Goal: Task Accomplishment & Management: Use online tool/utility

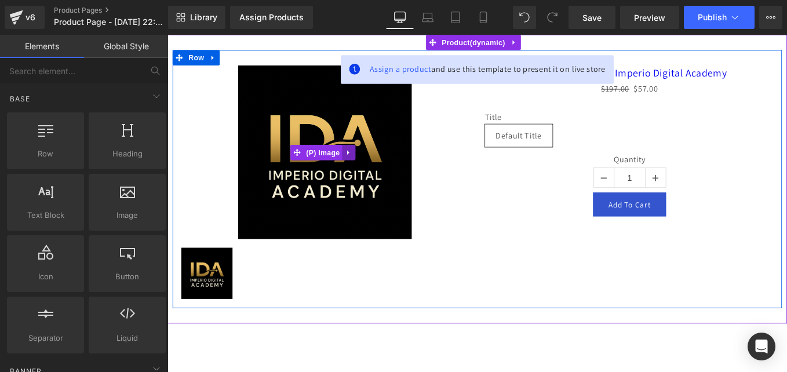
click at [372, 172] on link at bounding box center [373, 167] width 15 height 17
click at [382, 169] on icon at bounding box center [381, 168] width 8 height 8
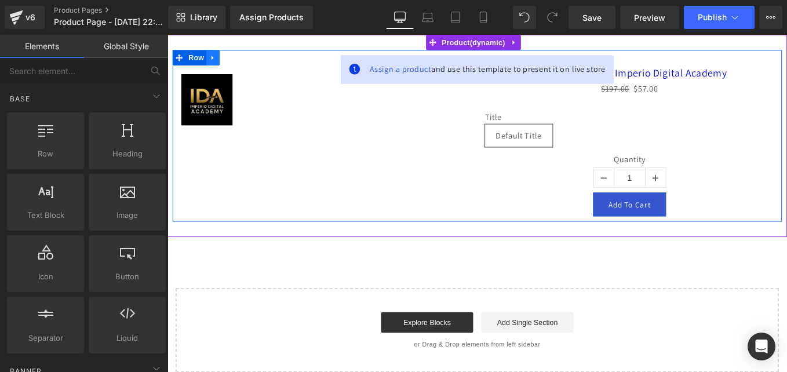
click at [217, 62] on icon at bounding box center [218, 61] width 2 height 5
click at [249, 61] on icon at bounding box center [249, 61] width 8 height 9
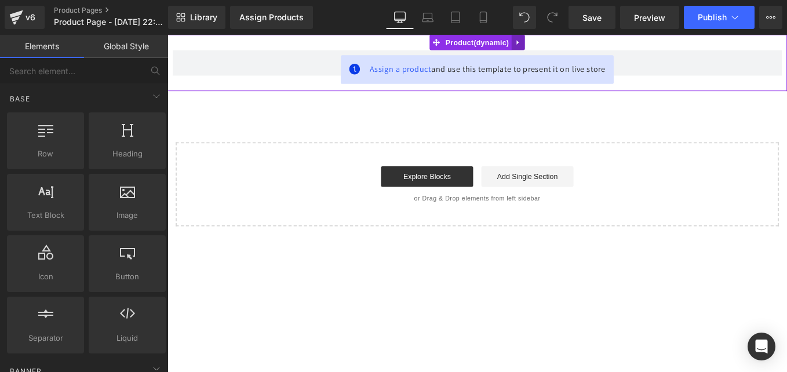
click at [568, 41] on link at bounding box center [564, 43] width 15 height 17
click at [571, 50] on link at bounding box center [571, 43] width 15 height 17
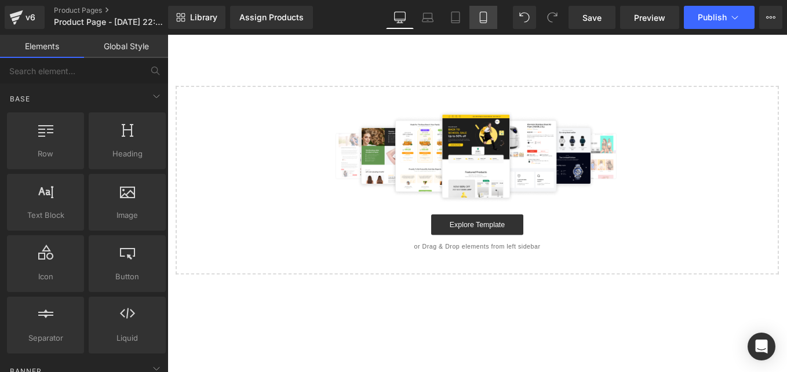
click at [480, 20] on icon at bounding box center [483, 18] width 12 height 12
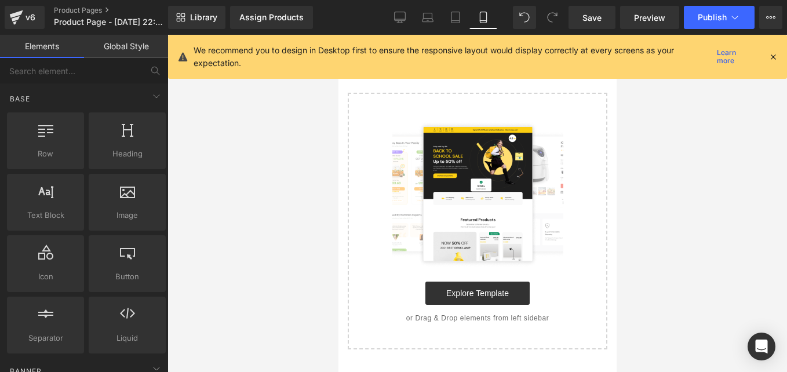
click at [771, 56] on icon at bounding box center [773, 57] width 10 height 10
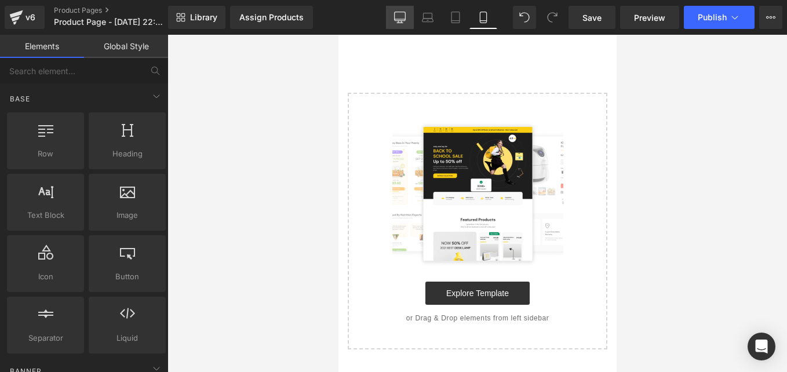
click at [399, 21] on icon at bounding box center [400, 18] width 12 height 12
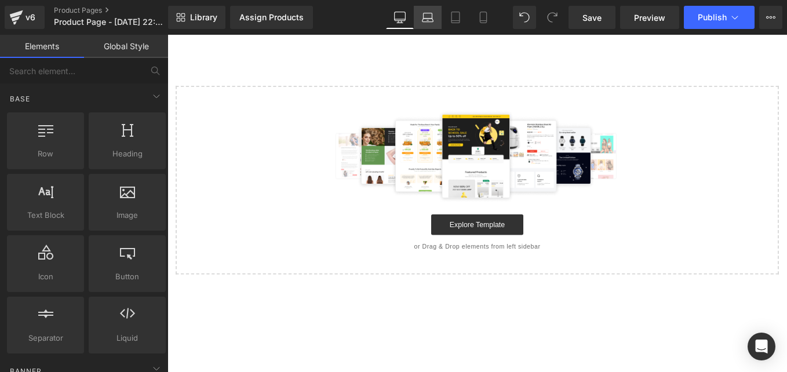
click at [429, 13] on icon at bounding box center [428, 15] width 9 height 5
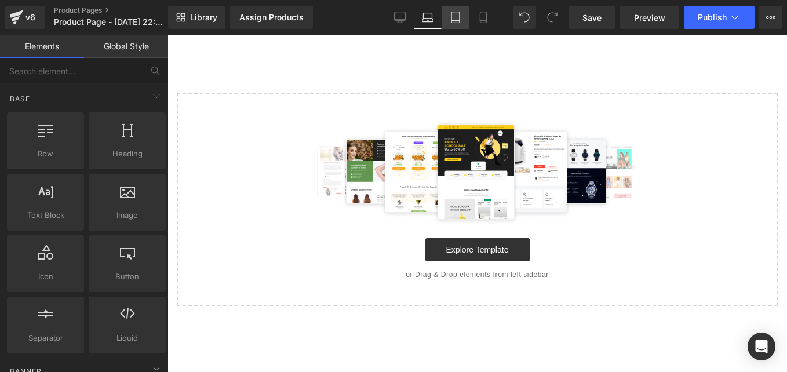
click at [454, 14] on icon at bounding box center [456, 18] width 12 height 12
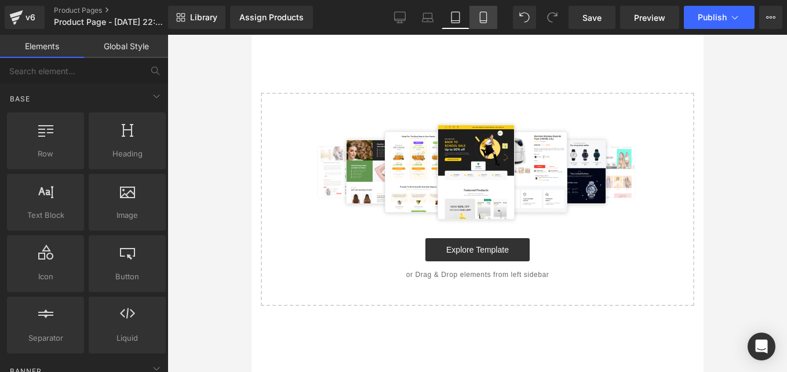
click at [482, 21] on icon at bounding box center [483, 18] width 12 height 12
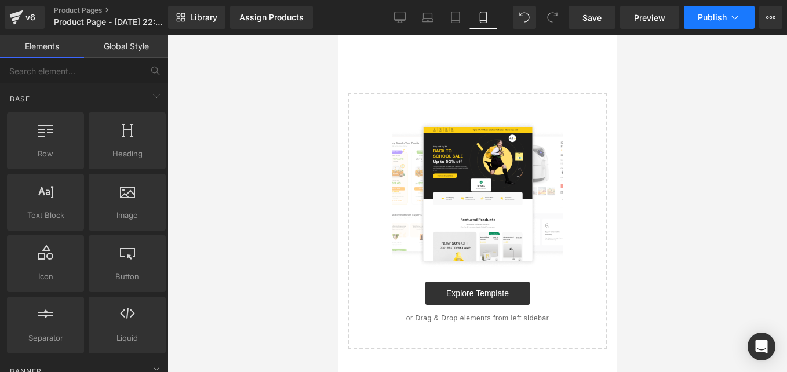
click at [731, 15] on icon at bounding box center [735, 18] width 12 height 12
click at [726, 19] on span "Publish" at bounding box center [712, 17] width 29 height 9
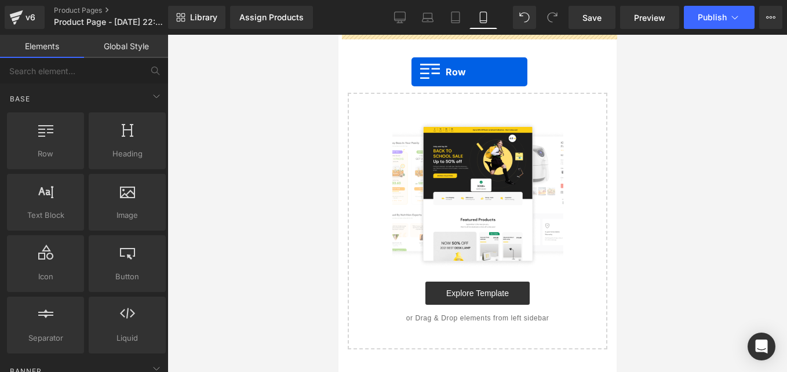
drag, startPoint x: 378, startPoint y: 180, endPoint x: 409, endPoint y: 74, distance: 110.4
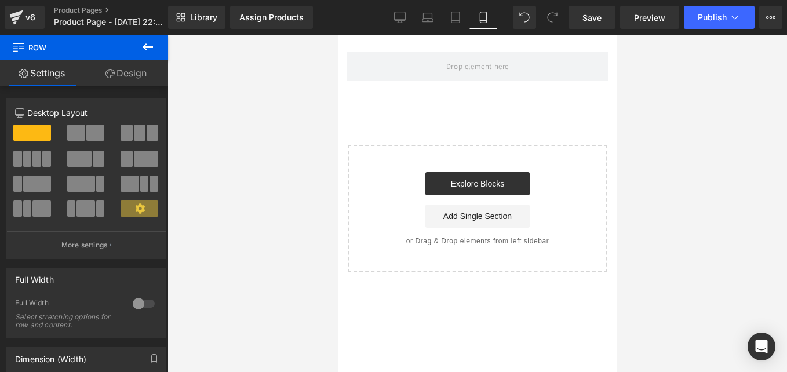
click at [148, 43] on icon at bounding box center [148, 47] width 14 height 14
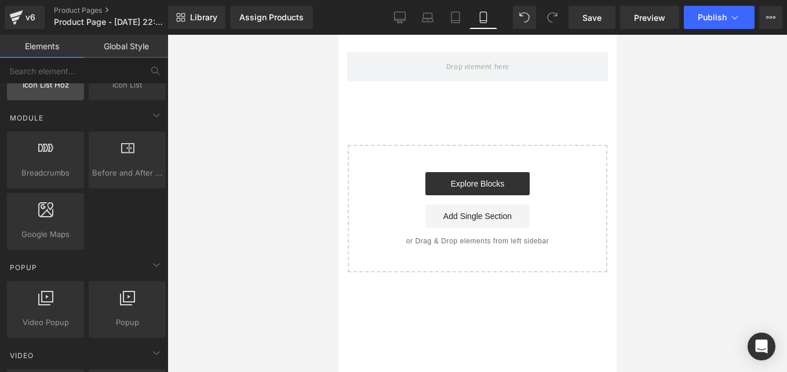
scroll to position [579, 0]
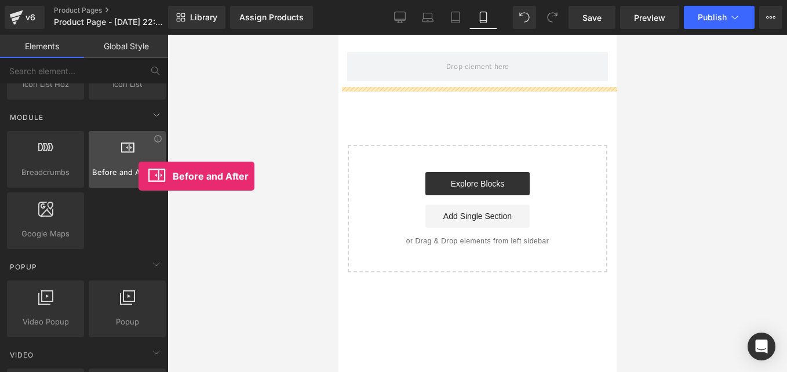
drag, startPoint x: 121, startPoint y: 167, endPoint x: 128, endPoint y: 170, distance: 7.8
click at [128, 170] on span "Before and After Images" at bounding box center [127, 172] width 70 height 12
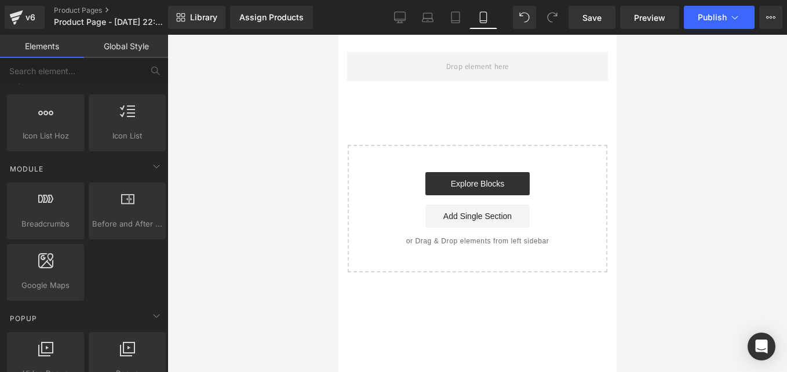
scroll to position [531, 0]
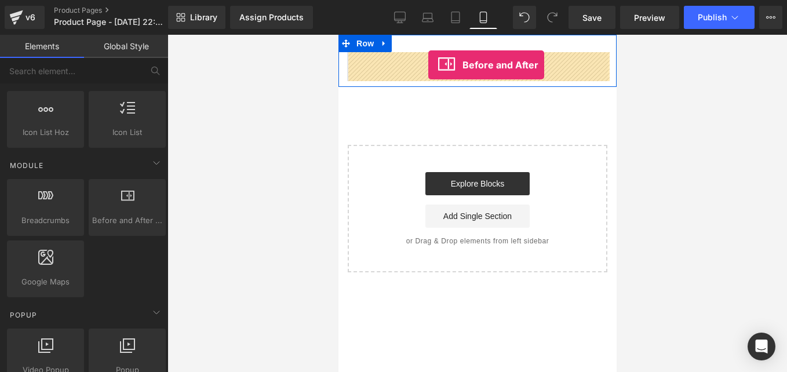
drag, startPoint x: 455, startPoint y: 255, endPoint x: 424, endPoint y: 68, distance: 189.1
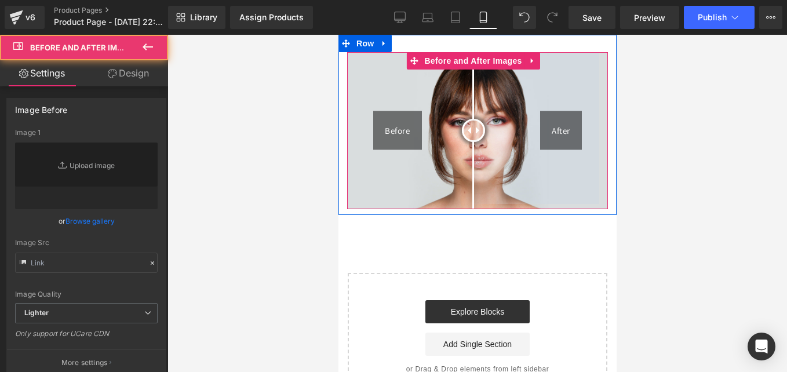
type input "[URL][DOMAIN_NAME]"
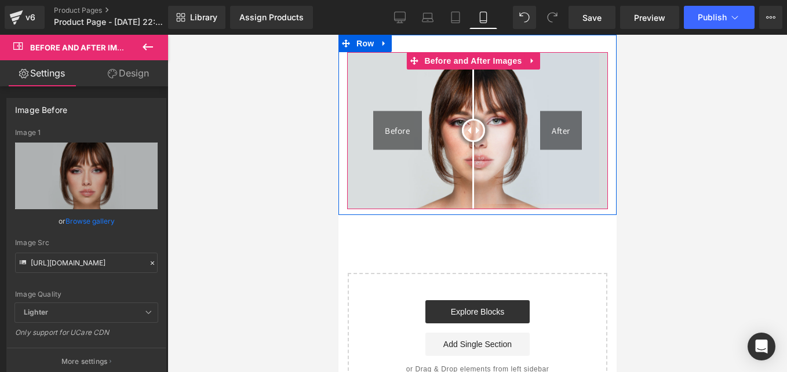
click at [472, 131] on div at bounding box center [472, 130] width 23 height 23
drag, startPoint x: 472, startPoint y: 131, endPoint x: 475, endPoint y: 141, distance: 10.7
click at [475, 141] on div at bounding box center [474, 130] width 23 height 23
drag, startPoint x: 470, startPoint y: 126, endPoint x: 480, endPoint y: 155, distance: 29.9
click at [480, 142] on div at bounding box center [483, 130] width 23 height 23
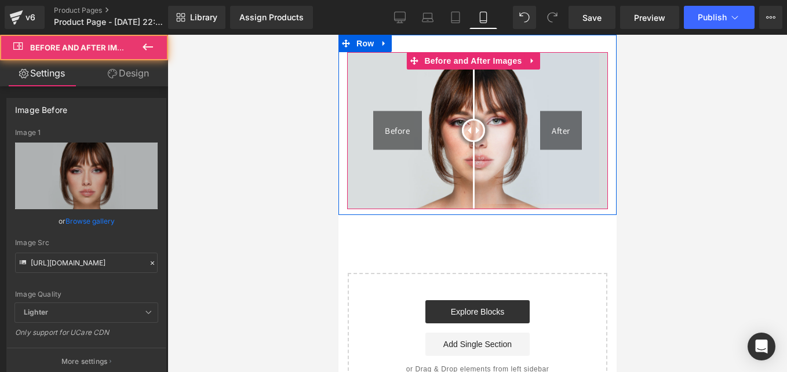
drag, startPoint x: 480, startPoint y: 155, endPoint x: 472, endPoint y: 159, distance: 9.3
click at [472, 142] on div at bounding box center [472, 130] width 23 height 23
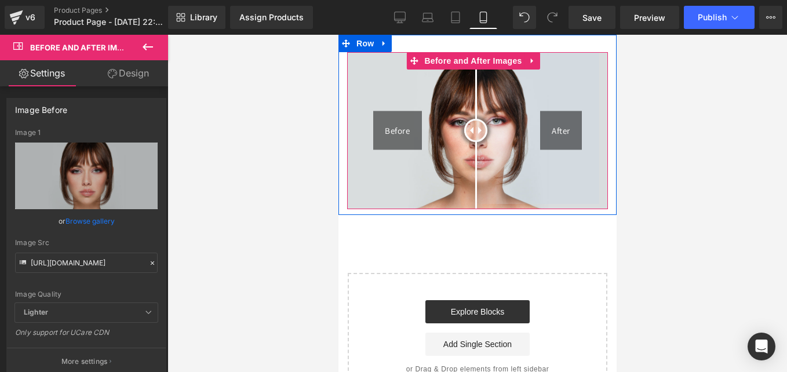
drag, startPoint x: 472, startPoint y: 135, endPoint x: 464, endPoint y: 163, distance: 29.4
click at [464, 142] on div at bounding box center [475, 130] width 23 height 23
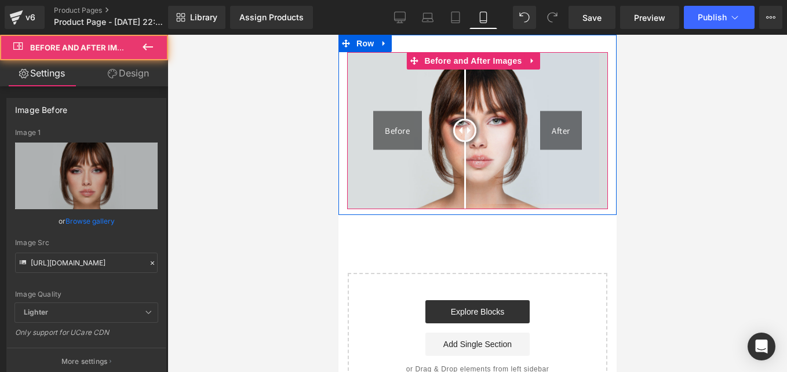
click at [396, 130] on div "Before" at bounding box center [397, 130] width 49 height 39
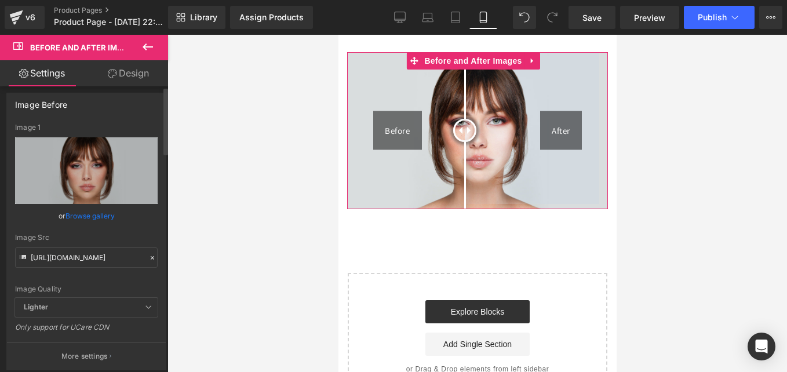
scroll to position [0, 0]
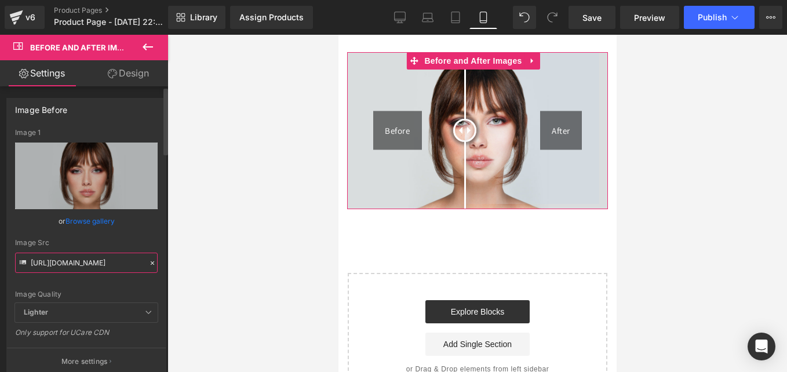
click at [90, 268] on input "[URL][DOMAIN_NAME]" at bounding box center [86, 263] width 143 height 20
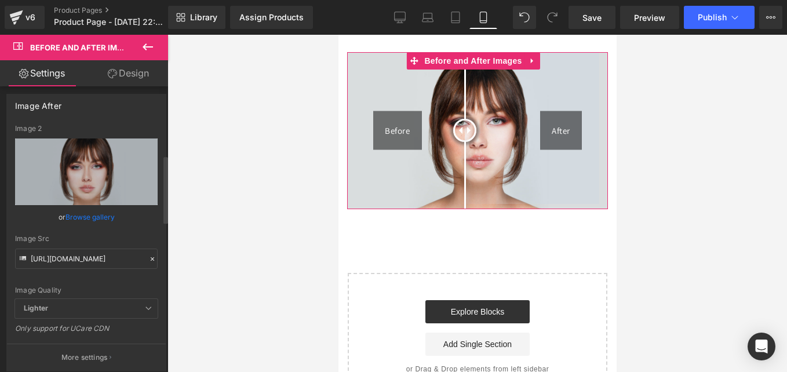
scroll to position [290, 0]
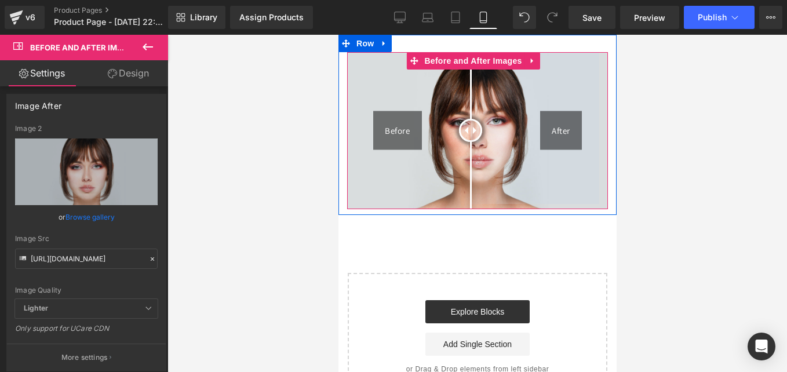
drag, startPoint x: 460, startPoint y: 126, endPoint x: 470, endPoint y: 149, distance: 25.7
click at [470, 142] on div at bounding box center [469, 130] width 23 height 23
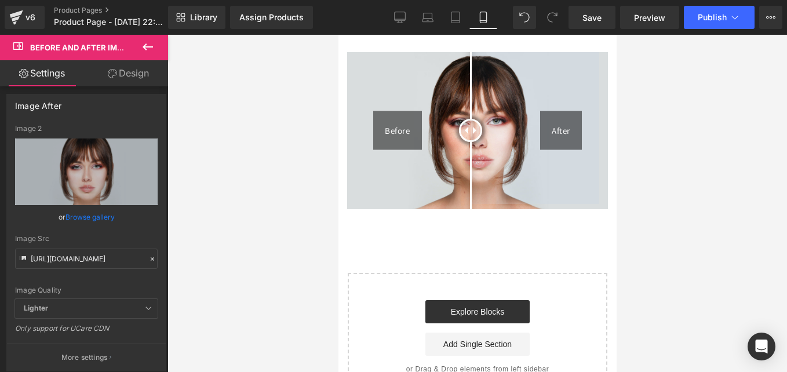
click at [149, 41] on icon at bounding box center [148, 47] width 14 height 14
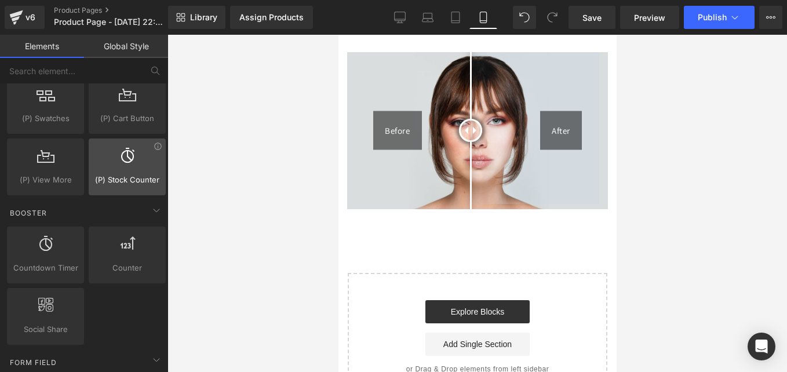
scroll to position [1451, 0]
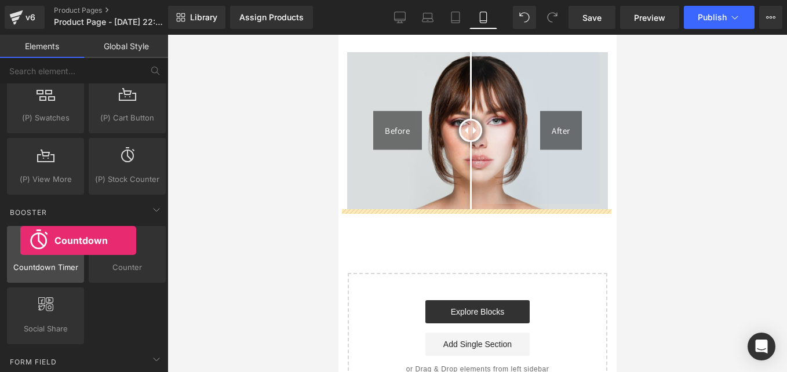
drag, startPoint x: 32, startPoint y: 262, endPoint x: 11, endPoint y: 247, distance: 26.1
click at [11, 247] on div "Countdown Timer countdowns, timers, urgent, sales" at bounding box center [45, 254] width 77 height 57
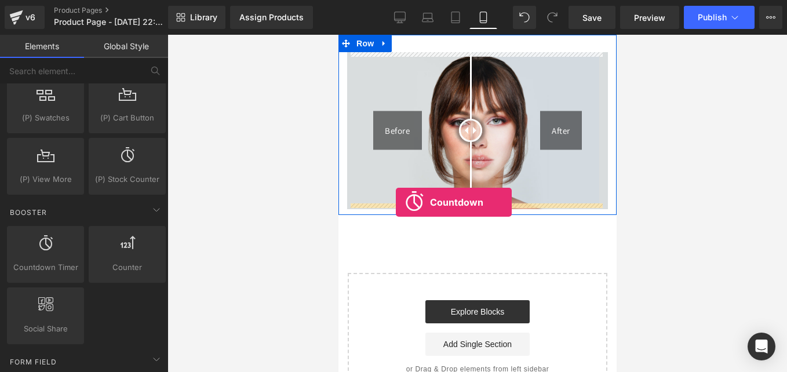
drag, startPoint x: 379, startPoint y: 289, endPoint x: 395, endPoint y: 202, distance: 87.8
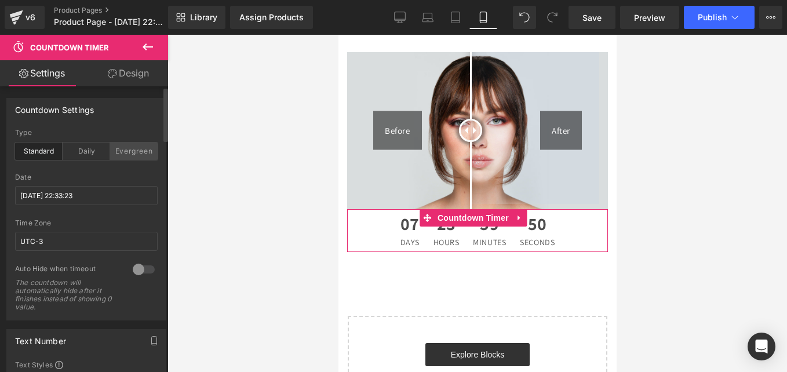
click at [129, 147] on div "Evergreen" at bounding box center [134, 151] width 48 height 17
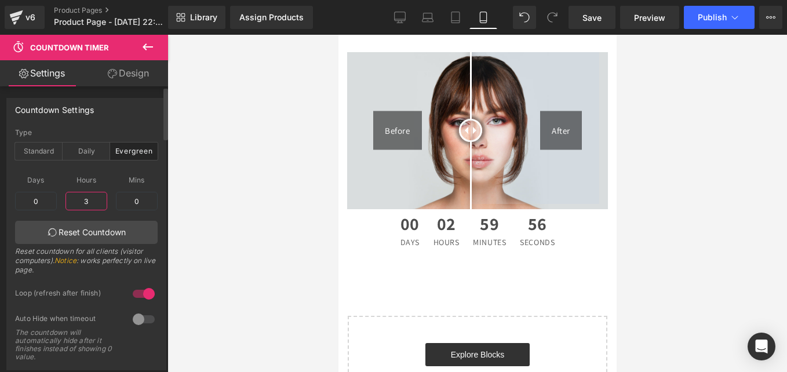
click at [87, 198] on input "3" at bounding box center [86, 201] width 42 height 19
type input "3"
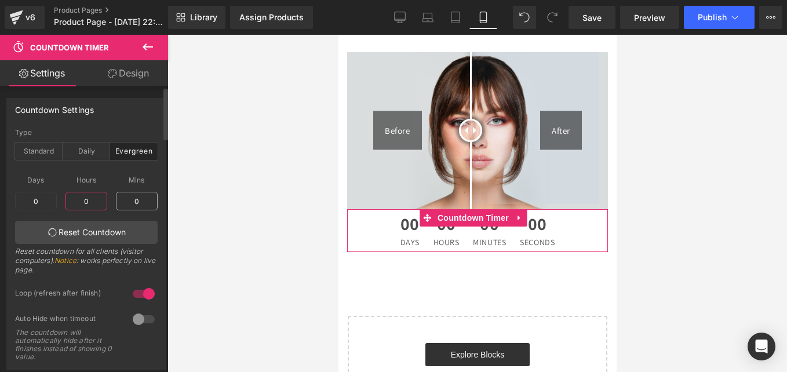
type input "0"
click at [140, 195] on input "0" at bounding box center [137, 201] width 42 height 19
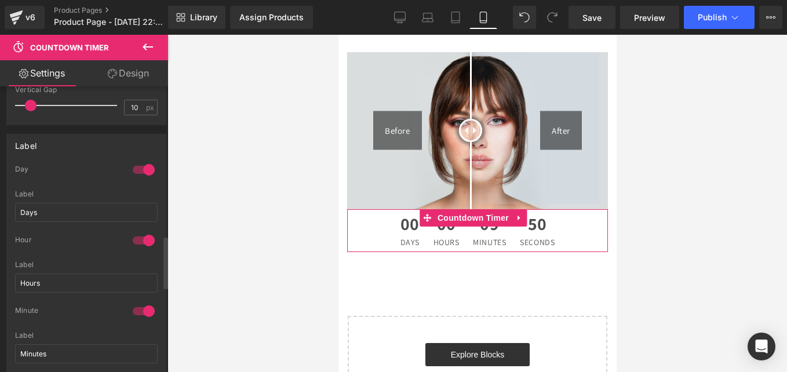
scroll to position [861, 0]
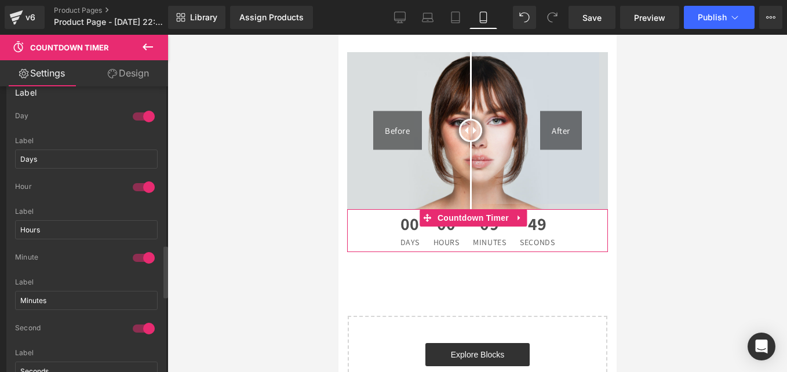
type input "10"
click at [143, 114] on div at bounding box center [144, 116] width 28 height 19
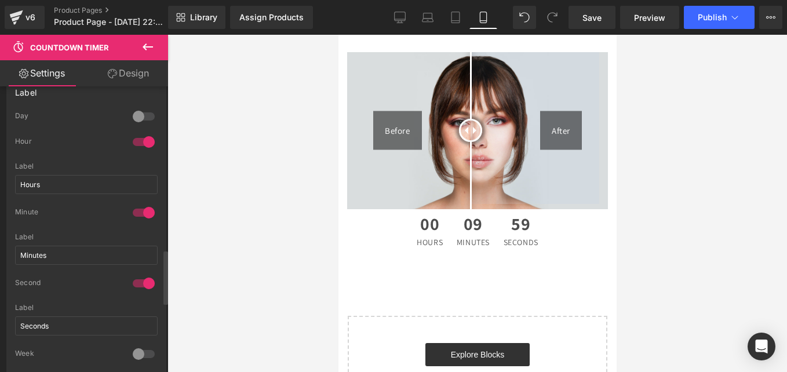
click at [143, 140] on div at bounding box center [144, 142] width 28 height 19
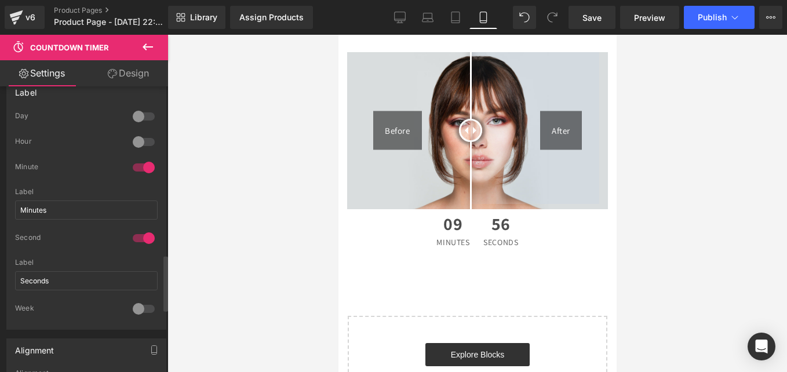
scroll to position [904, 0]
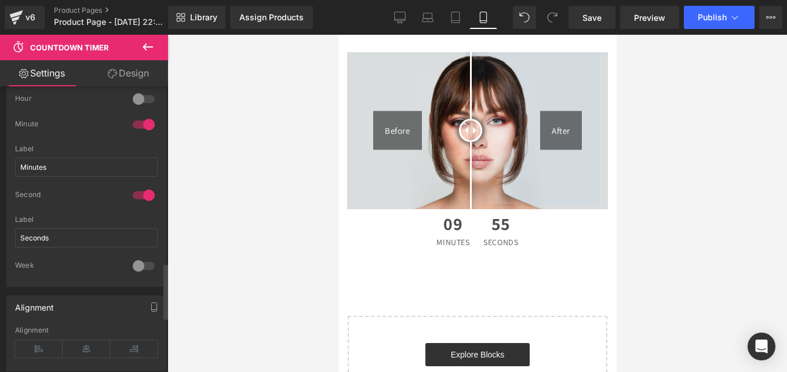
click at [140, 269] on div at bounding box center [144, 266] width 28 height 19
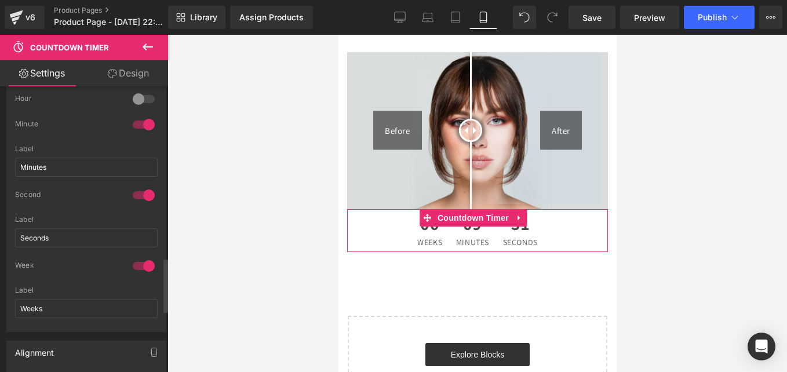
click at [139, 271] on div at bounding box center [144, 266] width 28 height 19
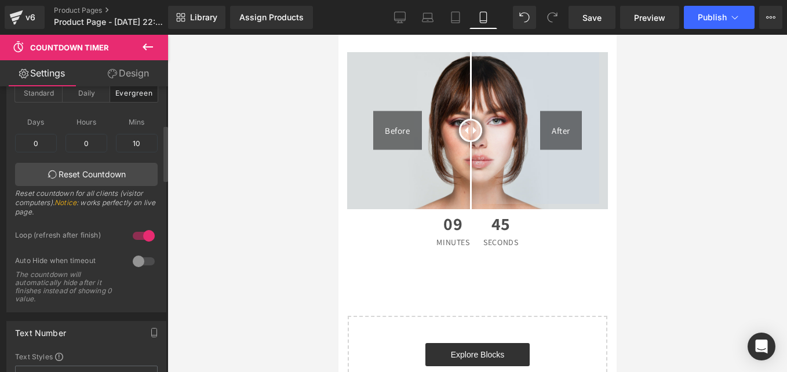
scroll to position [0, 0]
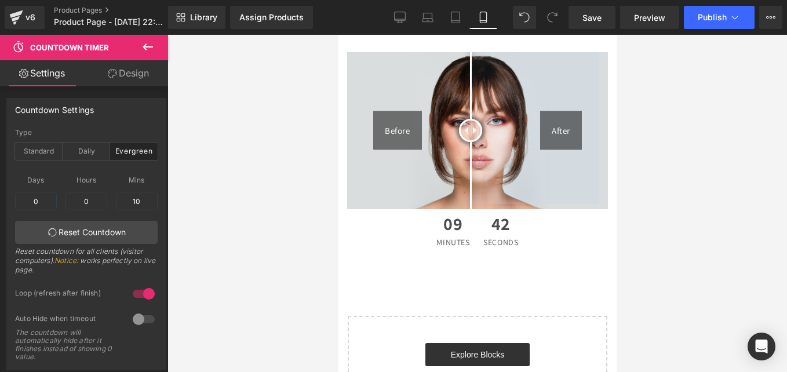
click at [148, 50] on icon at bounding box center [148, 47] width 14 height 14
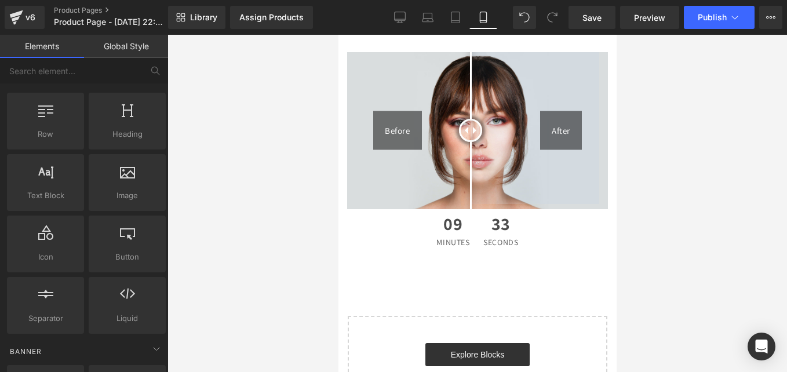
scroll to position [19, 0]
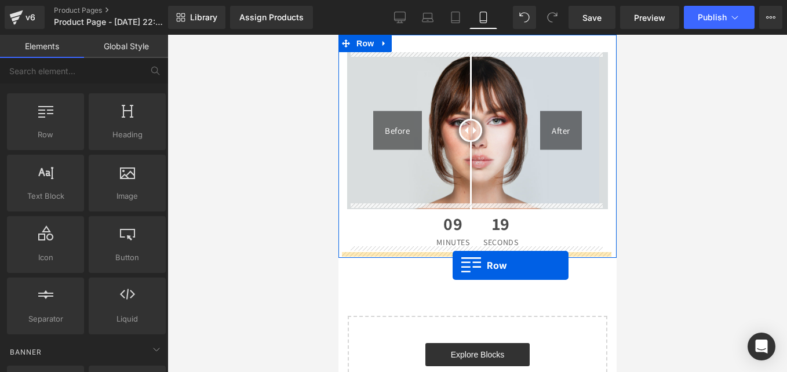
drag, startPoint x: 372, startPoint y: 166, endPoint x: 452, endPoint y: 265, distance: 127.8
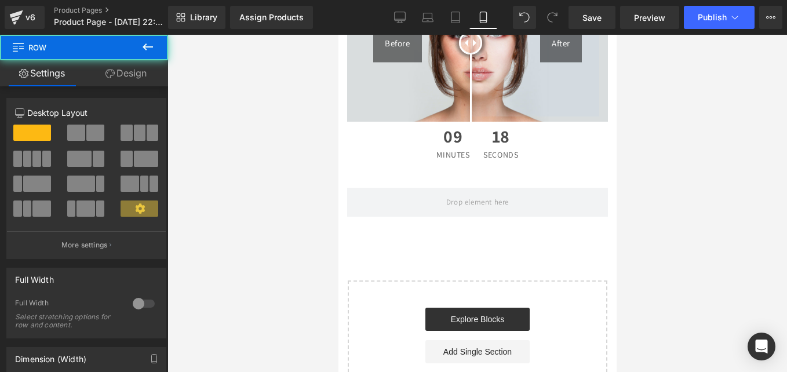
scroll to position [90, 0]
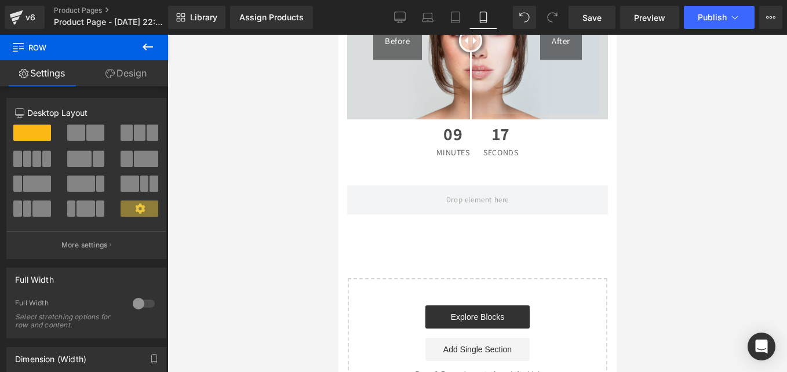
click at [145, 39] on button at bounding box center [147, 47] width 41 height 25
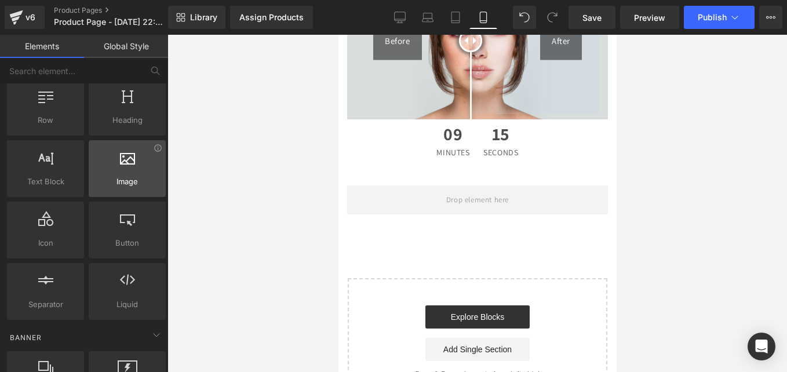
scroll to position [35, 0]
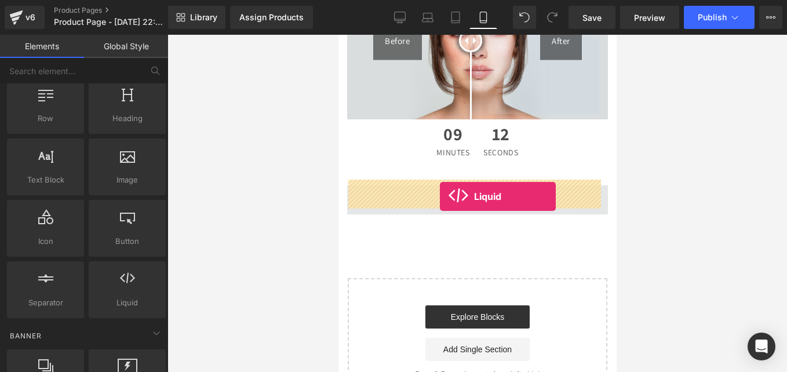
drag, startPoint x: 462, startPoint y: 333, endPoint x: 437, endPoint y: 196, distance: 139.6
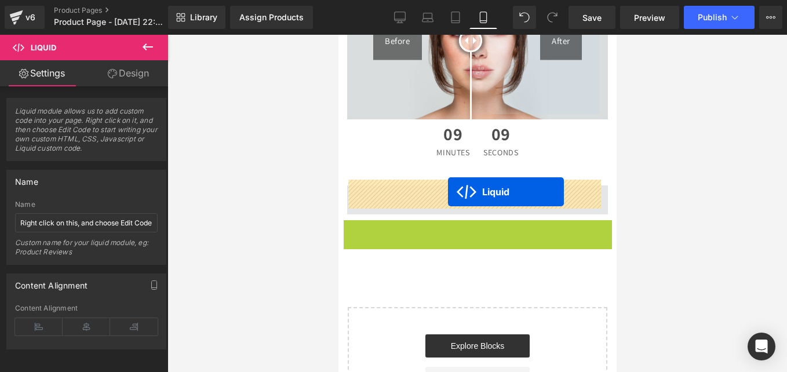
drag, startPoint x: 446, startPoint y: 223, endPoint x: 447, endPoint y: 192, distance: 31.3
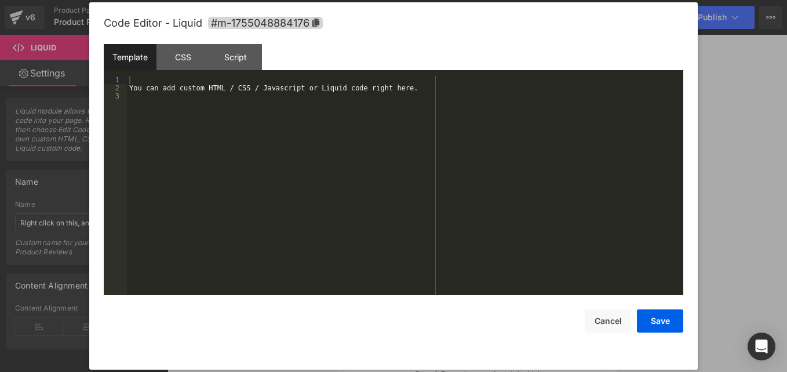
click at [456, 0] on div "Liquid You are previewing how the will restyle your page. You can not edit Elem…" at bounding box center [393, 0] width 787 height 0
click at [225, 109] on div "You can add custom HTML / CSS / Javascript or Liquid code right here." at bounding box center [405, 193] width 556 height 235
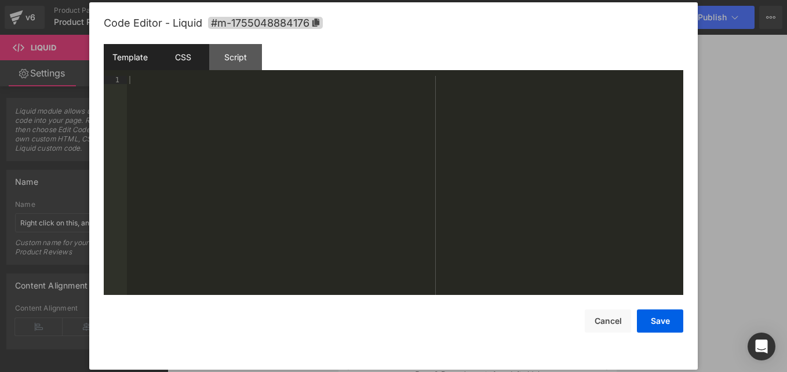
click at [181, 47] on div "CSS" at bounding box center [182, 57] width 53 height 26
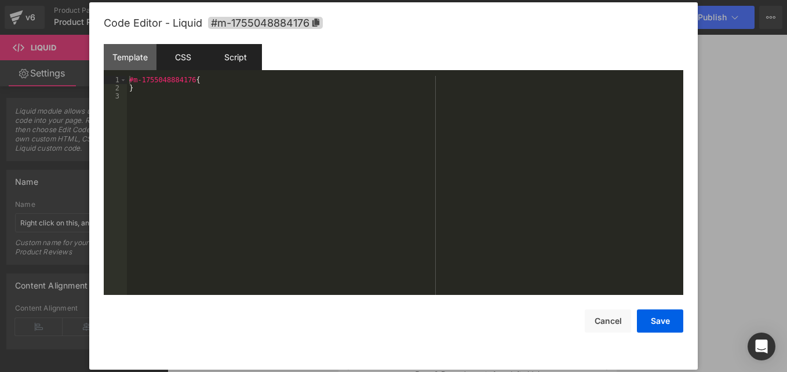
click at [235, 60] on div "Script" at bounding box center [235, 57] width 53 height 26
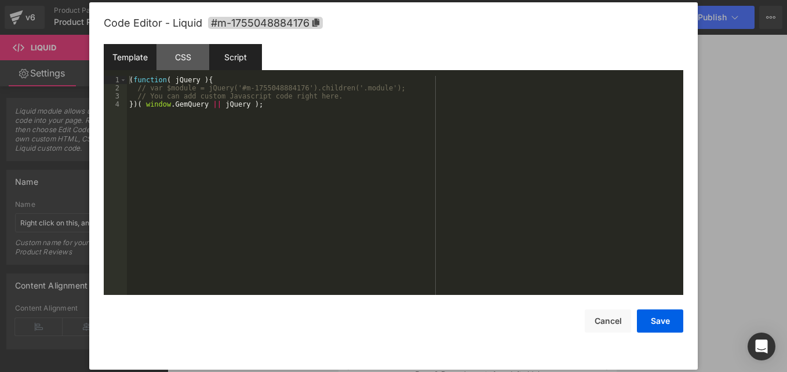
click at [137, 61] on div "Template" at bounding box center [130, 57] width 53 height 26
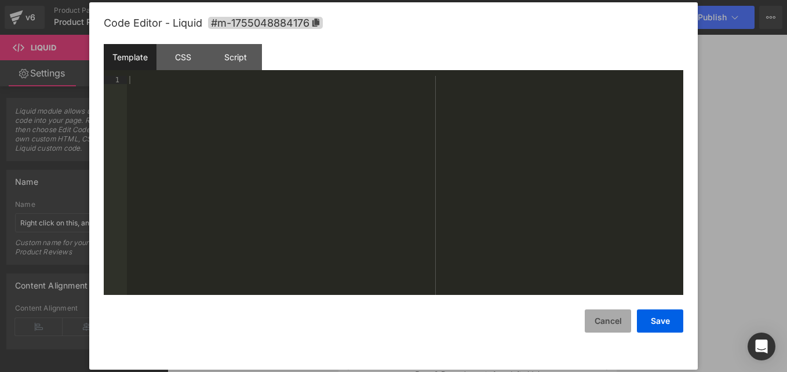
click at [608, 322] on button "Cancel" at bounding box center [608, 320] width 46 height 23
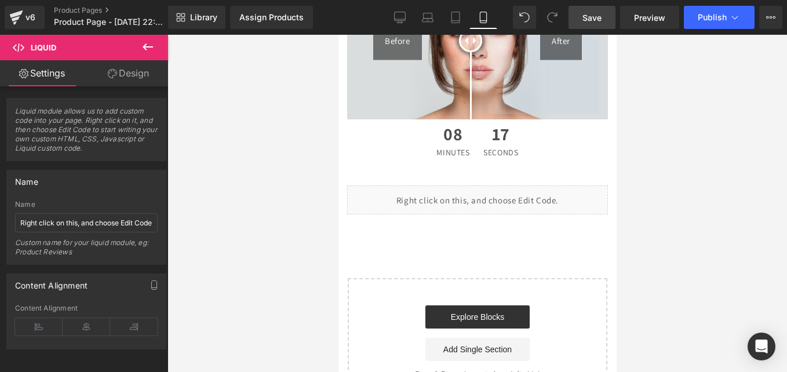
click at [600, 15] on span "Save" at bounding box center [591, 18] width 19 height 12
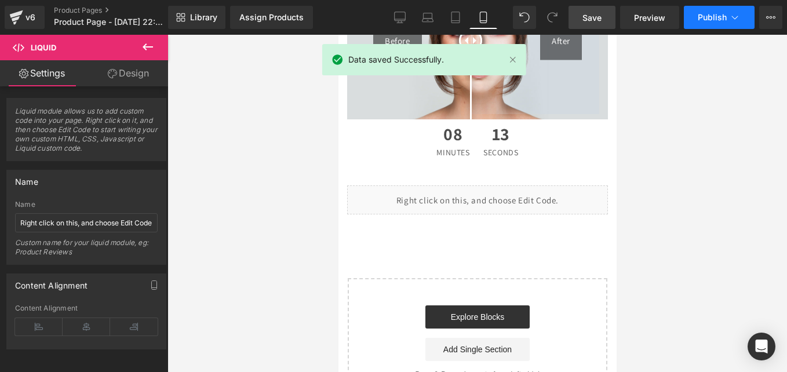
click at [723, 17] on span "Publish" at bounding box center [712, 17] width 29 height 9
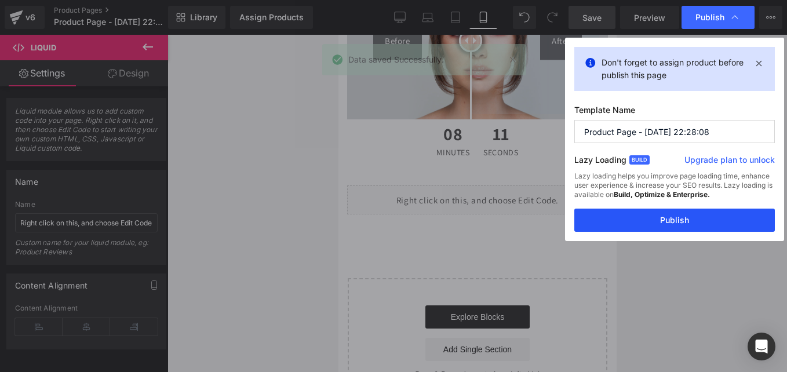
click at [639, 226] on button "Publish" at bounding box center [674, 220] width 200 height 23
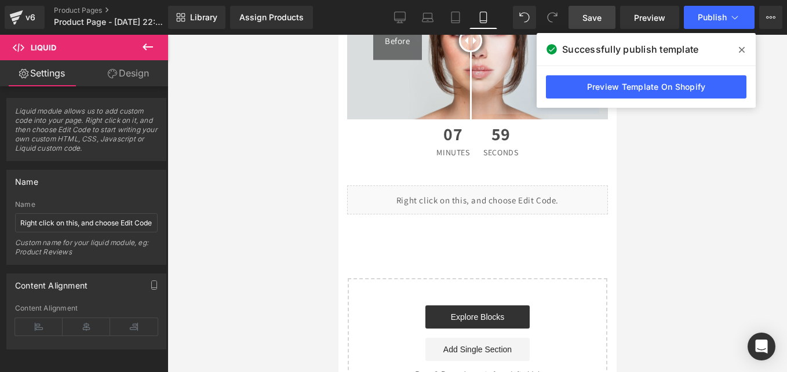
click at [739, 56] on span at bounding box center [741, 50] width 19 height 19
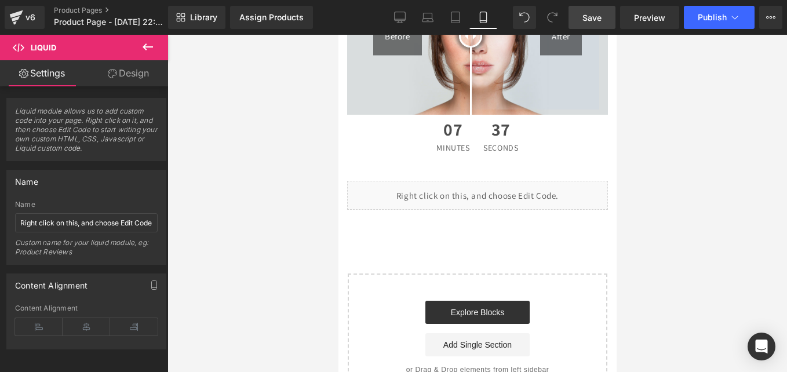
scroll to position [95, 0]
click at [145, 51] on icon at bounding box center [148, 47] width 14 height 14
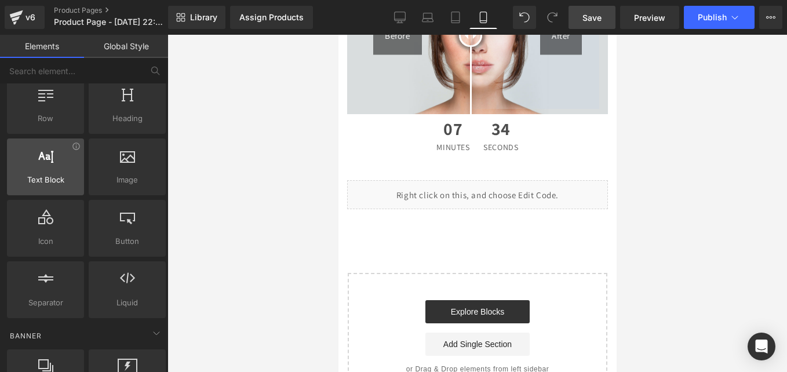
scroll to position [0, 0]
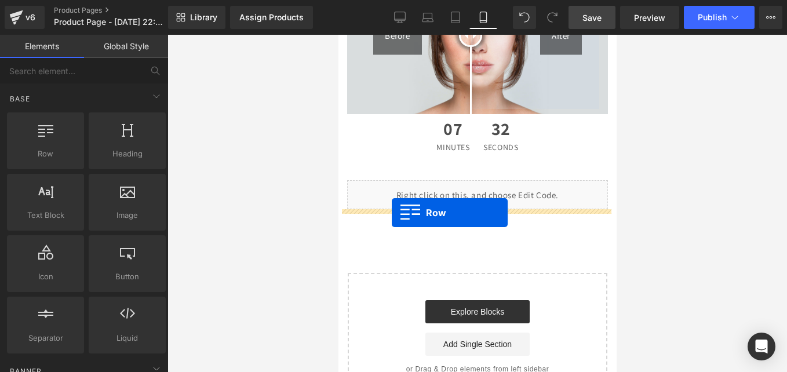
drag, startPoint x: 376, startPoint y: 180, endPoint x: 392, endPoint y: 213, distance: 36.5
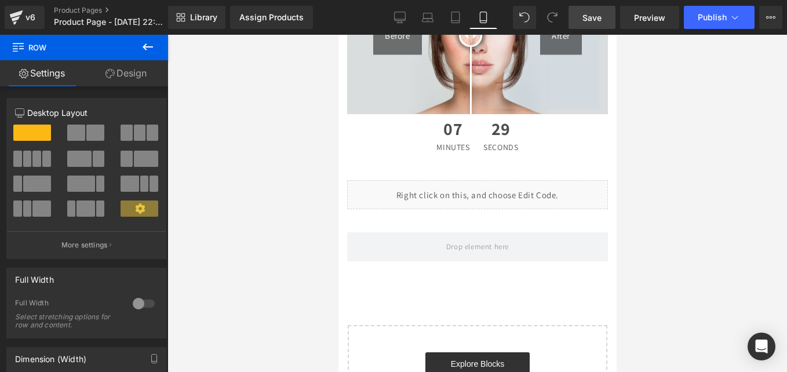
click at [139, 46] on button at bounding box center [147, 47] width 41 height 25
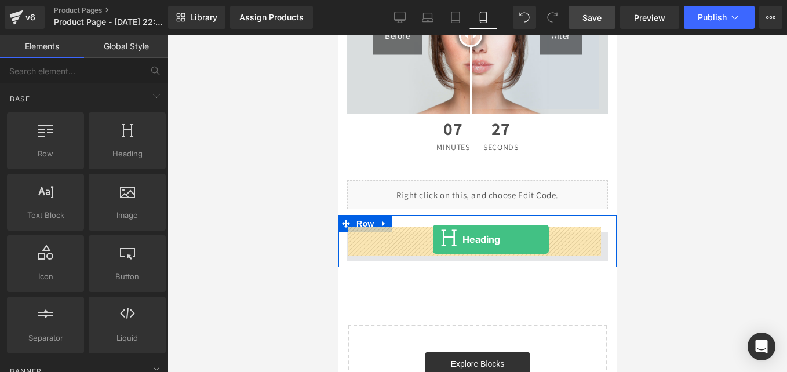
drag, startPoint x: 459, startPoint y: 181, endPoint x: 428, endPoint y: 239, distance: 66.1
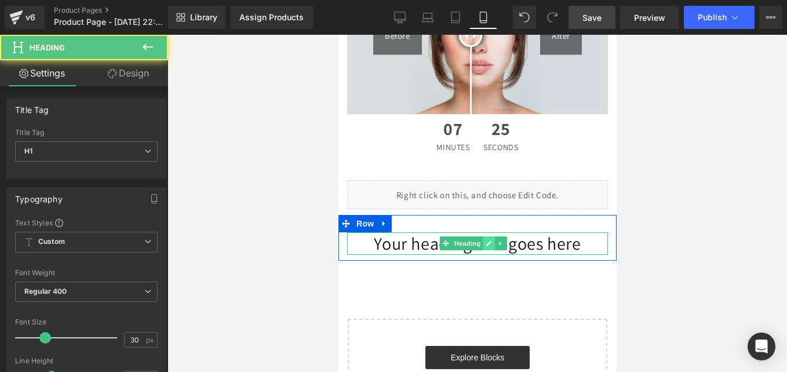
click at [488, 243] on link at bounding box center [488, 243] width 12 height 14
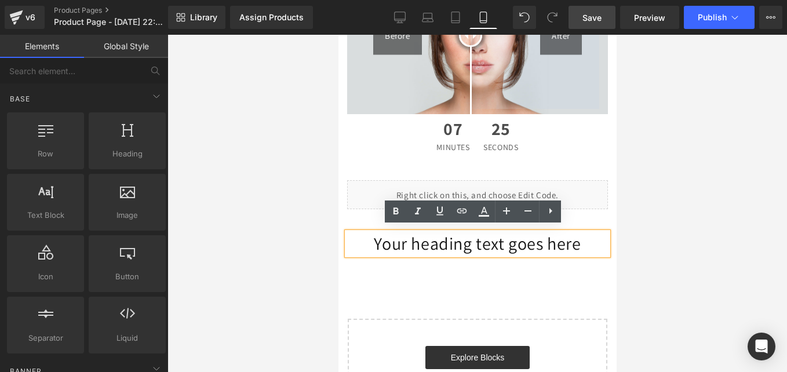
click at [351, 259] on div "Before After Before and After Images 07 Minutes 25 Seconds Countdown Timer Row …" at bounding box center [477, 193] width 278 height 506
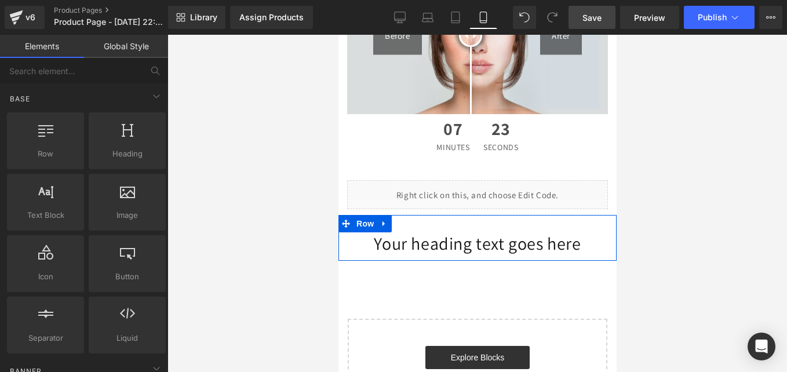
click at [434, 223] on div "Your heading text goes here Heading Row" at bounding box center [477, 238] width 278 height 46
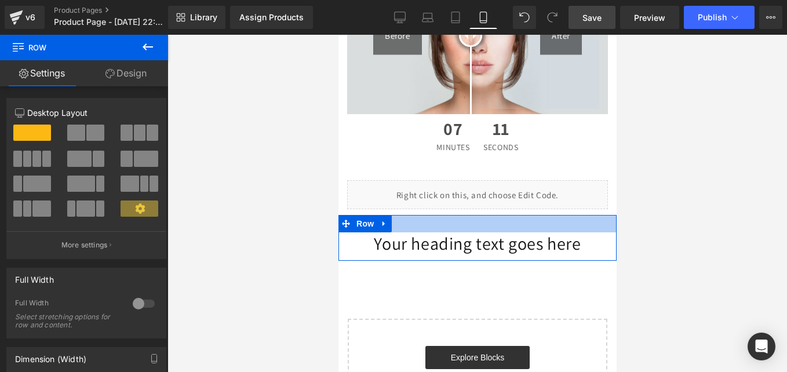
scroll to position [94, 0]
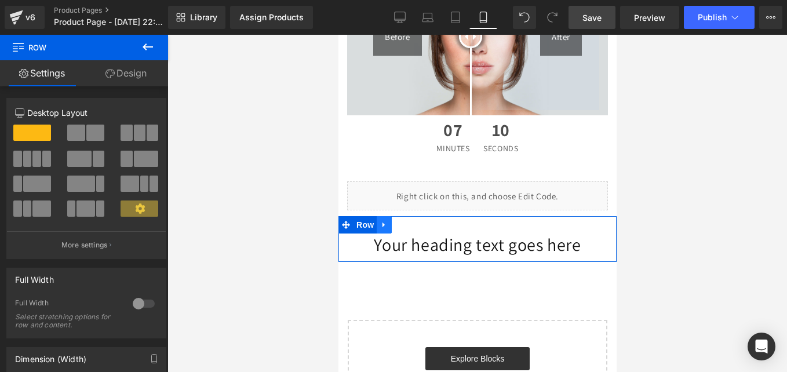
click at [380, 220] on icon at bounding box center [384, 224] width 8 height 9
click at [407, 217] on link at bounding box center [413, 224] width 15 height 17
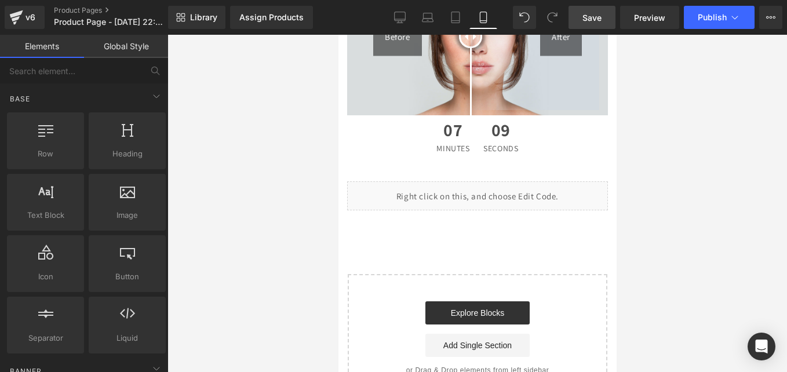
scroll to position [0, 0]
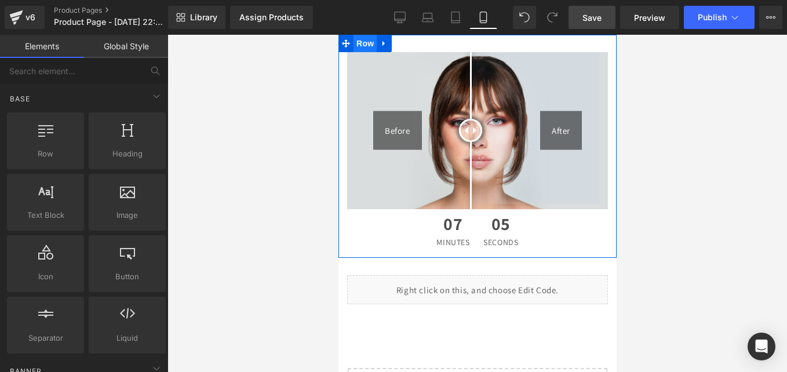
click at [365, 43] on span "Row" at bounding box center [364, 43] width 23 height 17
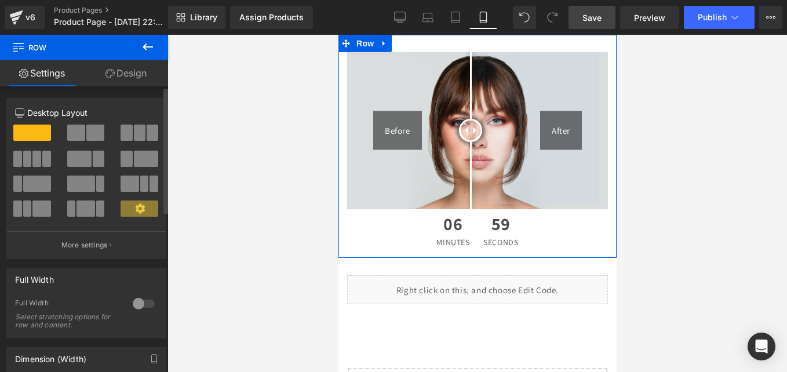
click at [134, 128] on span at bounding box center [140, 133] width 12 height 16
type input "1200"
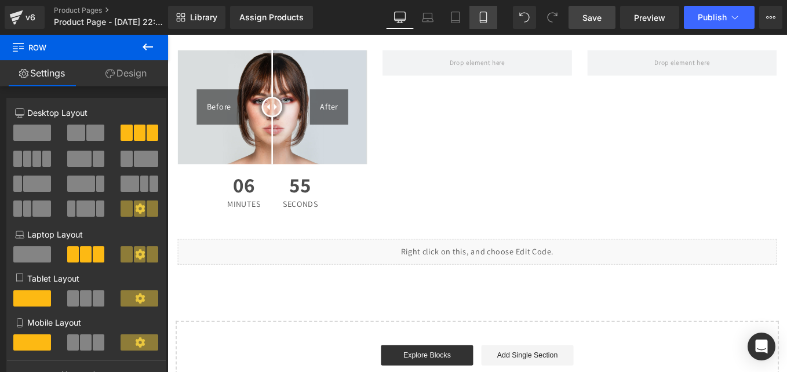
click at [480, 12] on icon at bounding box center [483, 18] width 12 height 12
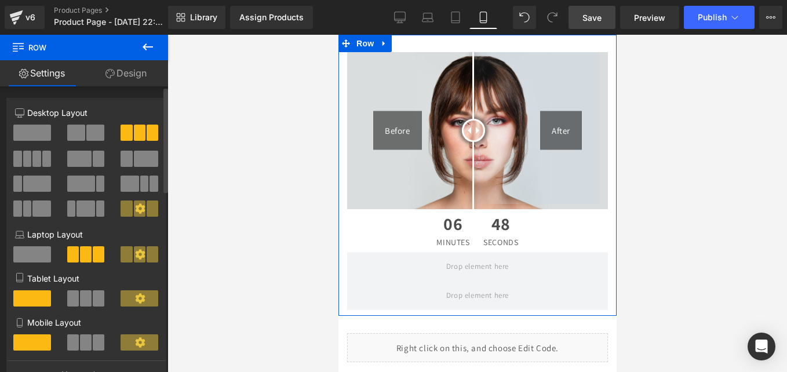
click at [27, 138] on span at bounding box center [32, 133] width 38 height 16
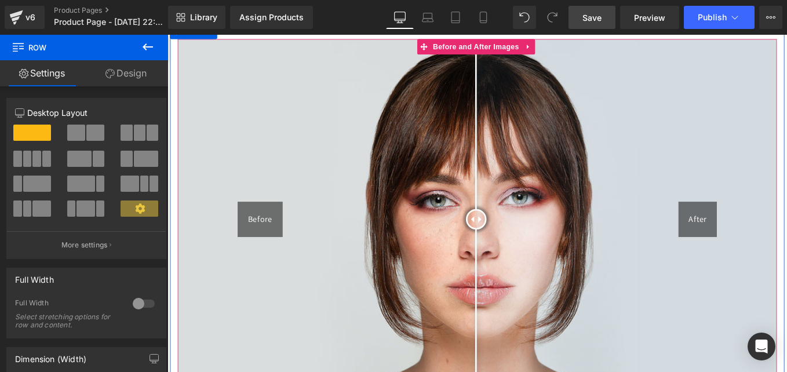
scroll to position [13, 0]
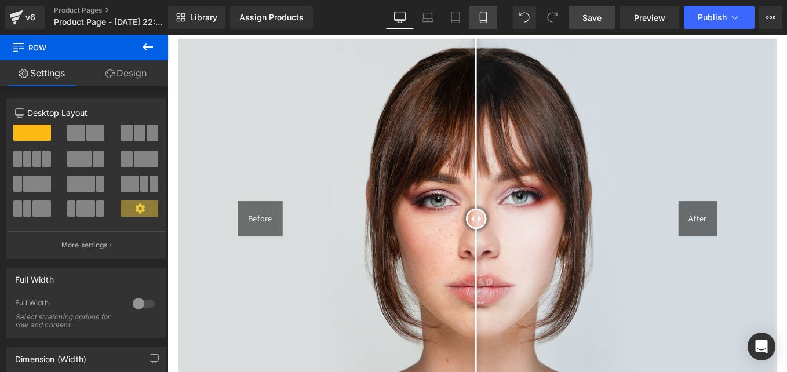
click at [486, 16] on icon at bounding box center [483, 18] width 12 height 12
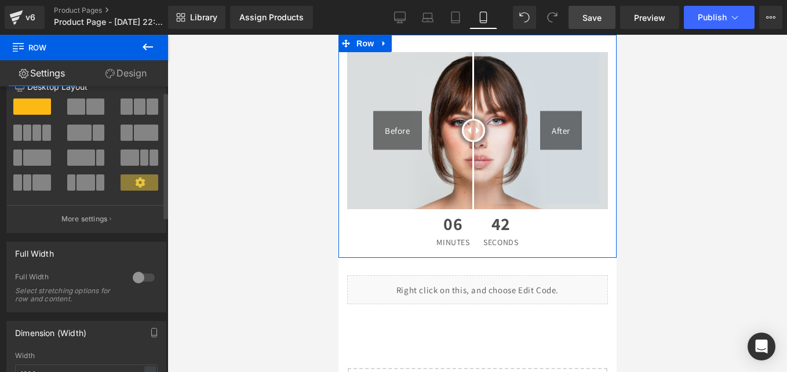
scroll to position [0, 0]
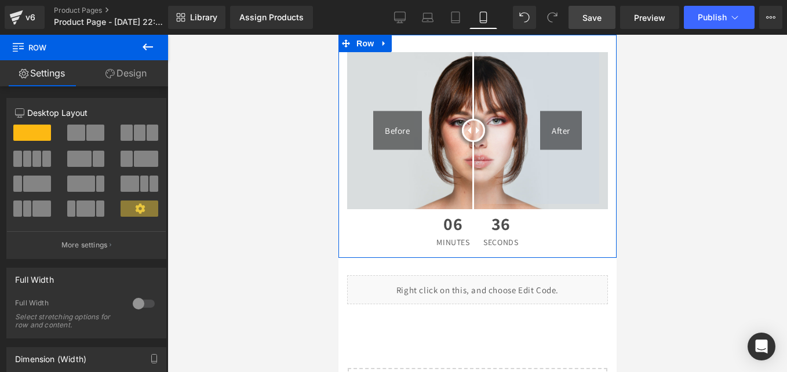
click at [121, 73] on link "Design" at bounding box center [126, 73] width 84 height 26
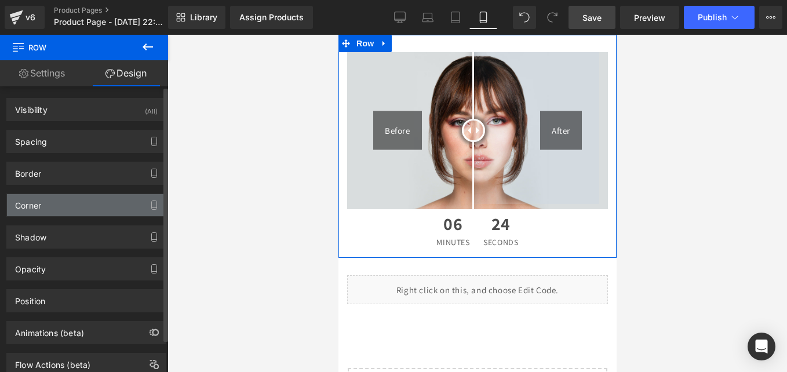
scroll to position [37, 0]
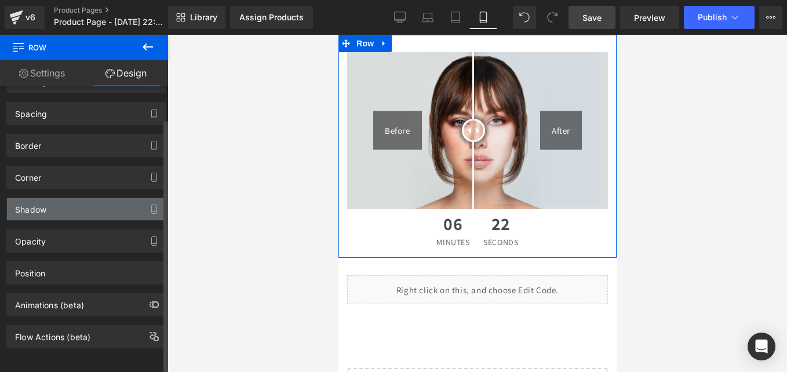
click at [67, 198] on div "Shadow" at bounding box center [86, 209] width 159 height 22
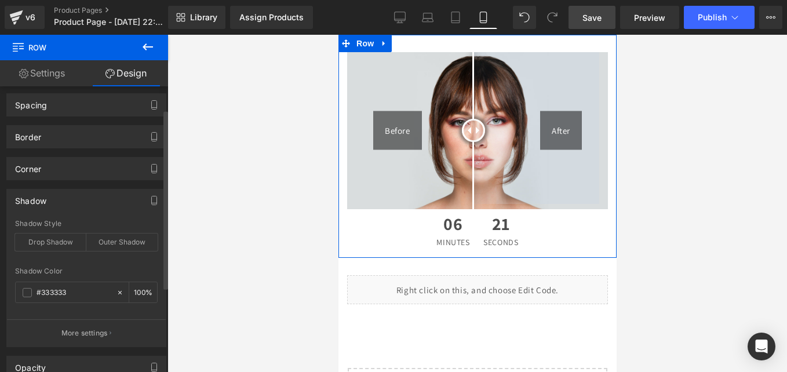
click at [69, 195] on div "Shadow" at bounding box center [86, 200] width 159 height 22
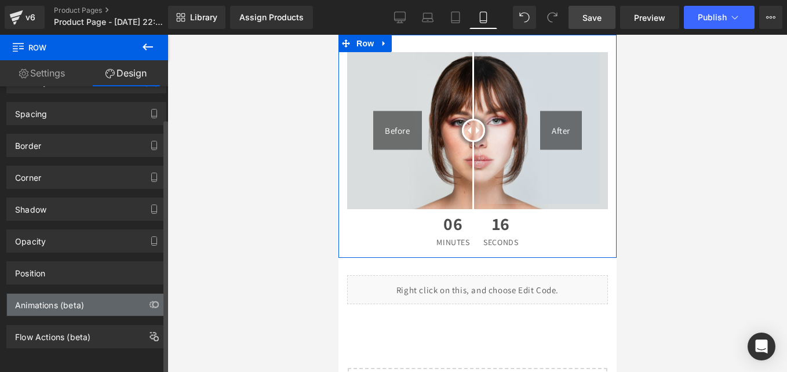
scroll to position [0, 0]
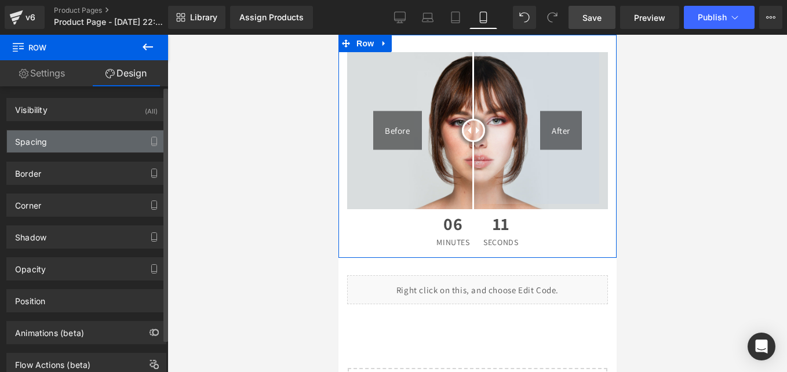
click at [79, 136] on div "Spacing" at bounding box center [86, 141] width 159 height 22
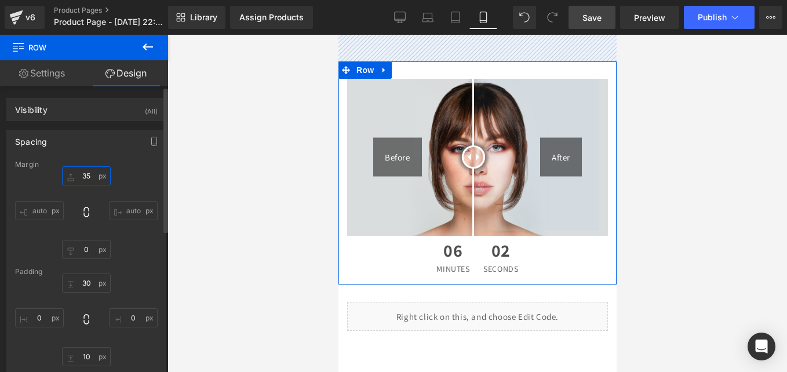
type input "22"
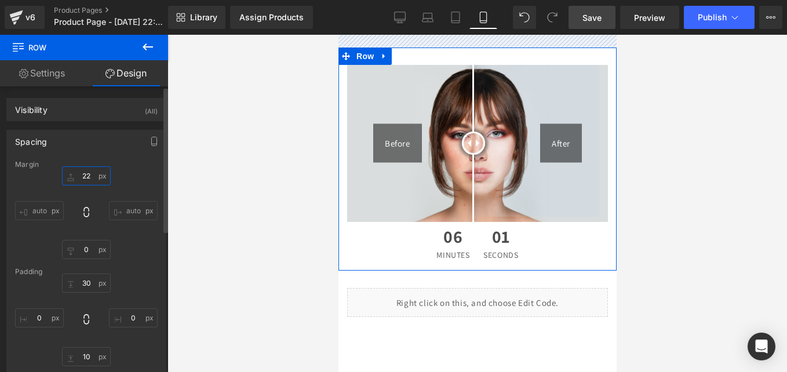
click at [89, 176] on input "22" at bounding box center [86, 175] width 49 height 19
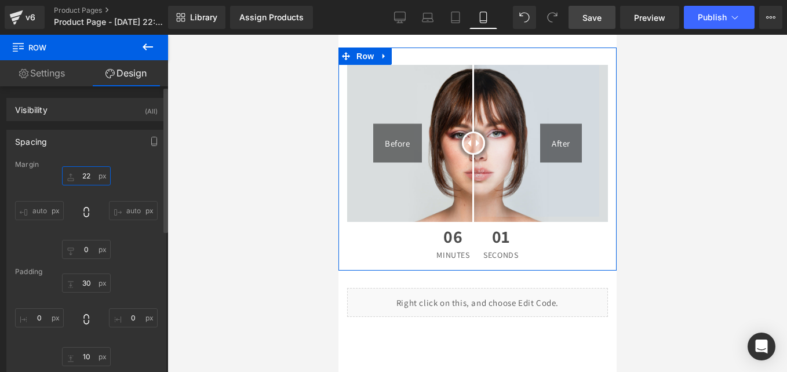
click at [89, 176] on input "22" at bounding box center [86, 175] width 49 height 19
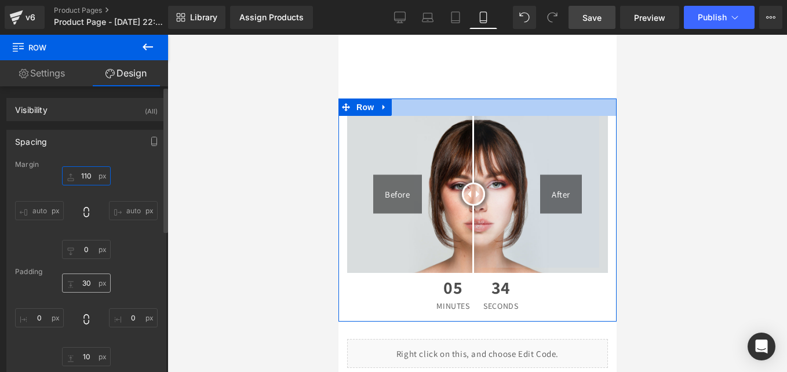
type input "110"
click at [94, 280] on input "30" at bounding box center [86, 282] width 49 height 19
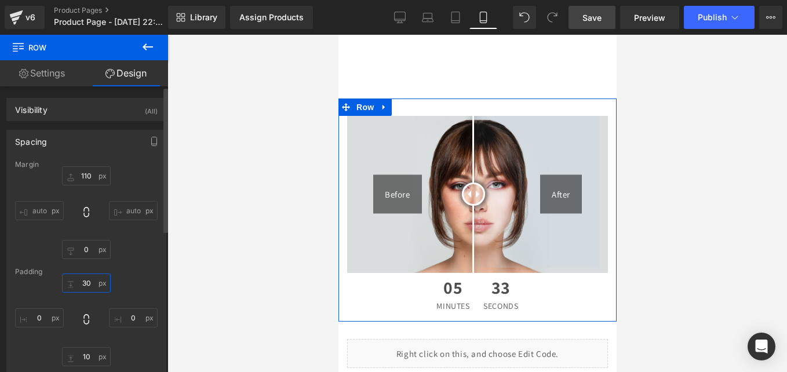
drag, startPoint x: 94, startPoint y: 280, endPoint x: 84, endPoint y: 282, distance: 10.0
click at [84, 282] on input "30" at bounding box center [86, 282] width 49 height 19
click at [91, 283] on input "30" at bounding box center [86, 282] width 49 height 19
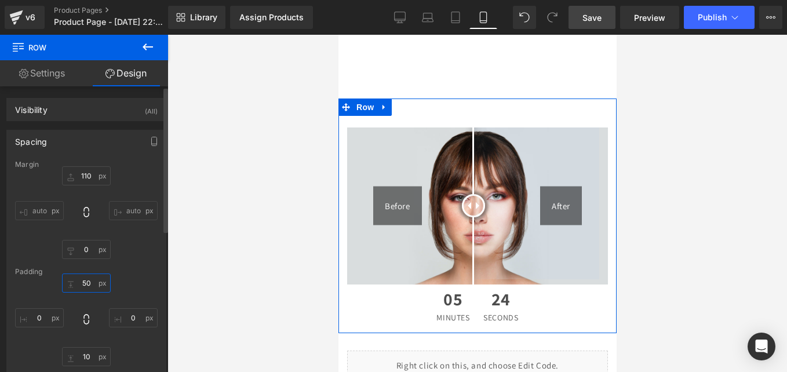
type input "5"
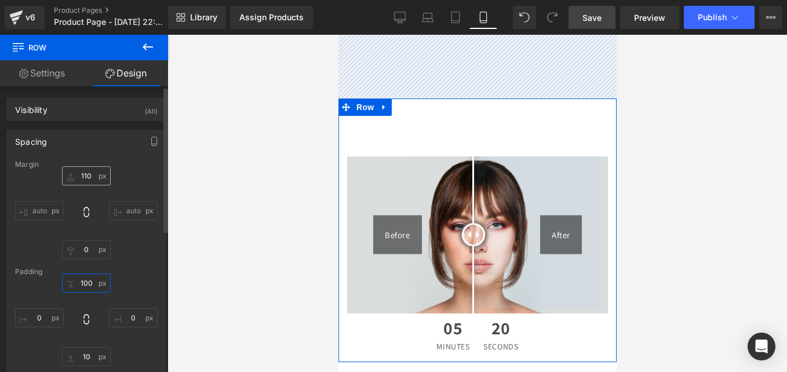
type input "100"
click at [91, 177] on input "110" at bounding box center [86, 175] width 49 height 19
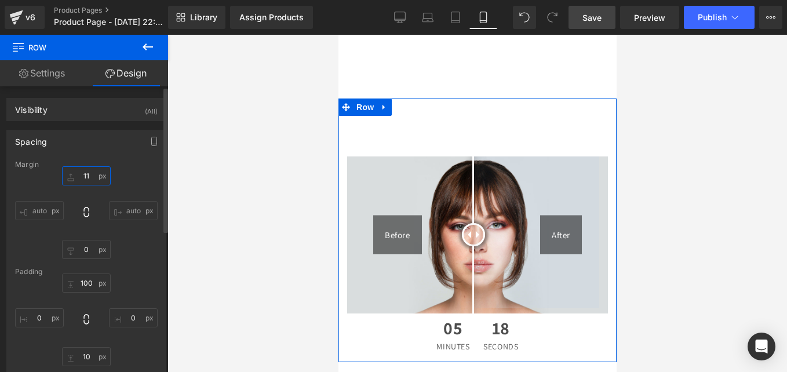
type input "1"
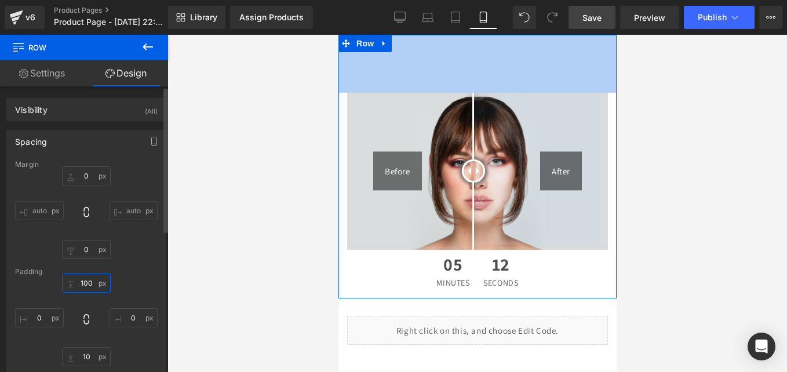
click at [90, 286] on input "100" at bounding box center [86, 282] width 49 height 19
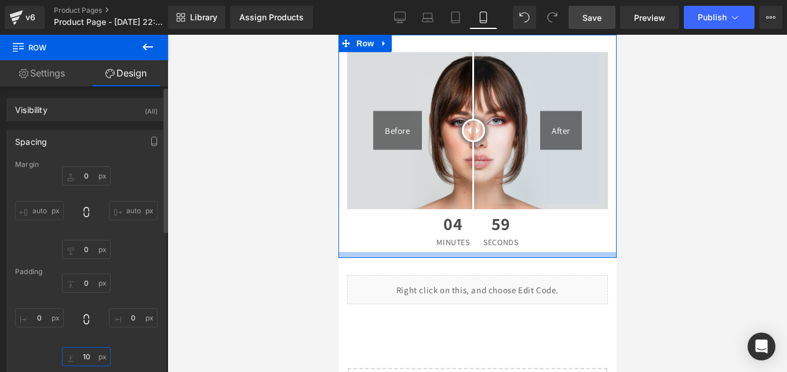
click at [82, 359] on input "10" at bounding box center [86, 356] width 49 height 19
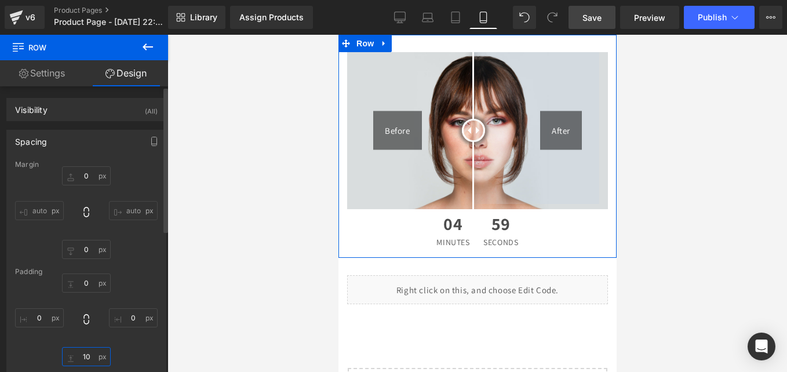
click at [82, 359] on input "10" at bounding box center [86, 356] width 49 height 19
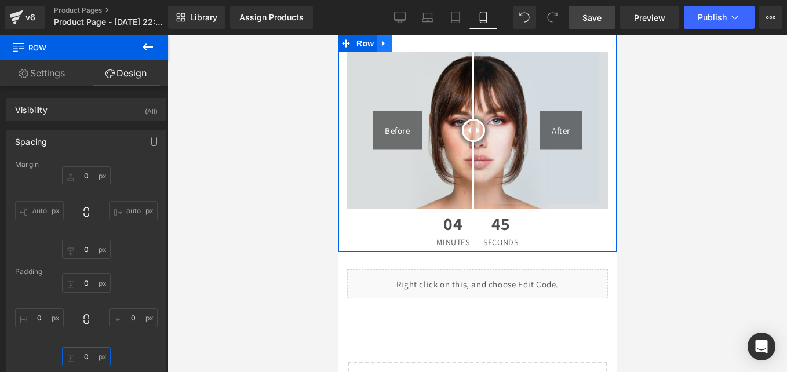
type input "0"
click at [385, 48] on icon at bounding box center [384, 43] width 8 height 9
click at [400, 44] on icon at bounding box center [399, 43] width 8 height 8
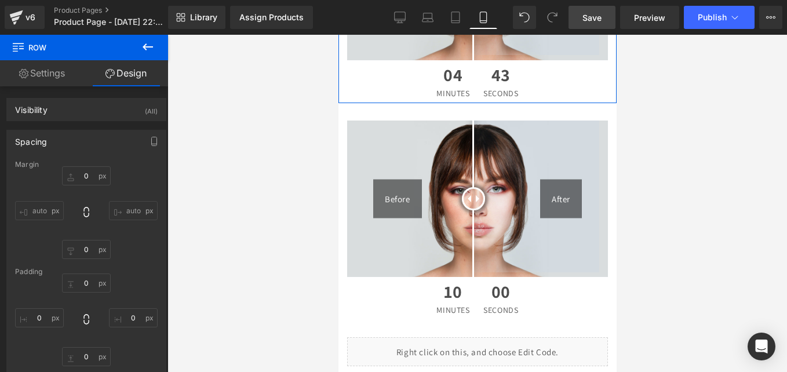
scroll to position [166, 0]
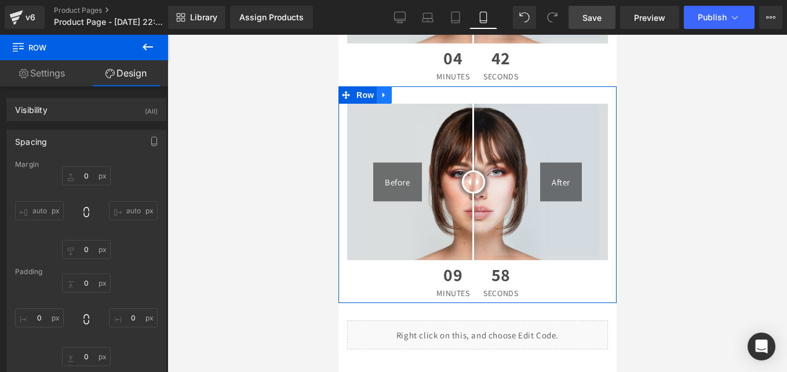
click at [386, 86] on link at bounding box center [383, 94] width 15 height 17
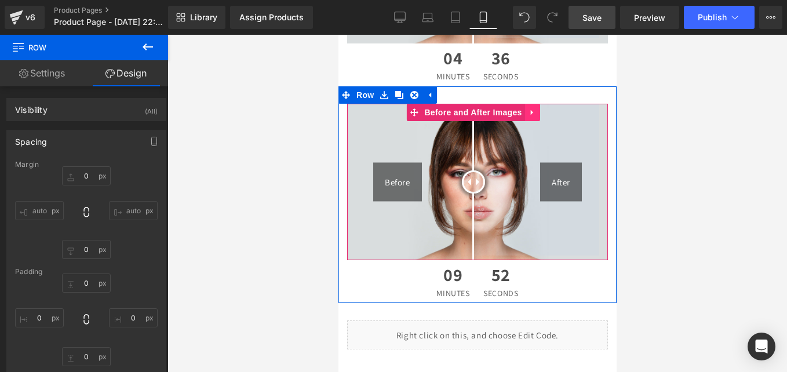
click at [532, 108] on icon at bounding box center [532, 112] width 8 height 9
click at [535, 108] on icon at bounding box center [539, 112] width 8 height 8
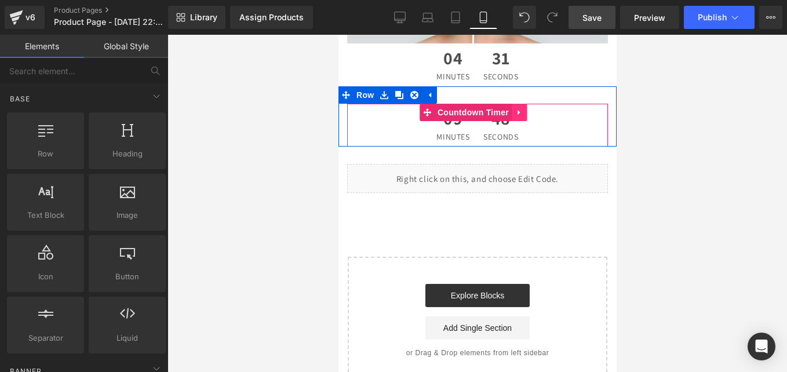
click at [516, 108] on icon at bounding box center [519, 112] width 8 height 9
click at [523, 108] on icon at bounding box center [526, 112] width 8 height 8
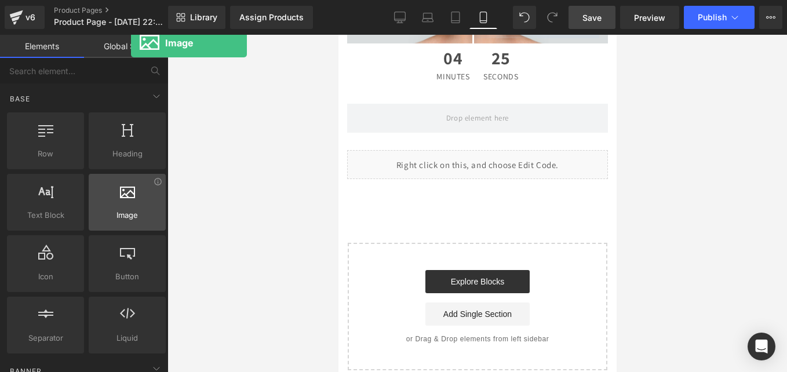
click at [131, 209] on div at bounding box center [127, 196] width 70 height 26
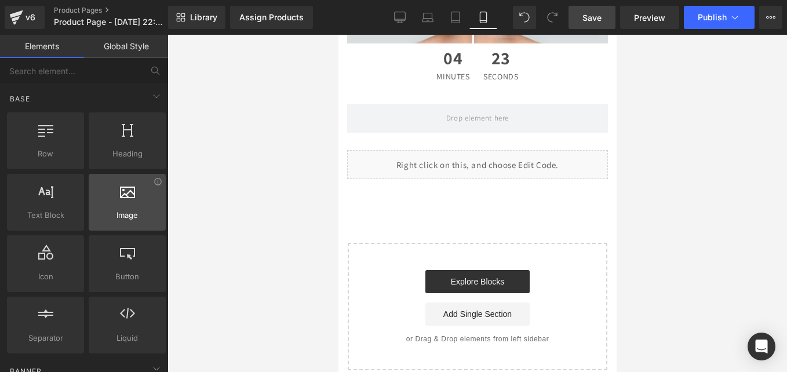
click at [136, 211] on span "Image" at bounding box center [127, 215] width 70 height 12
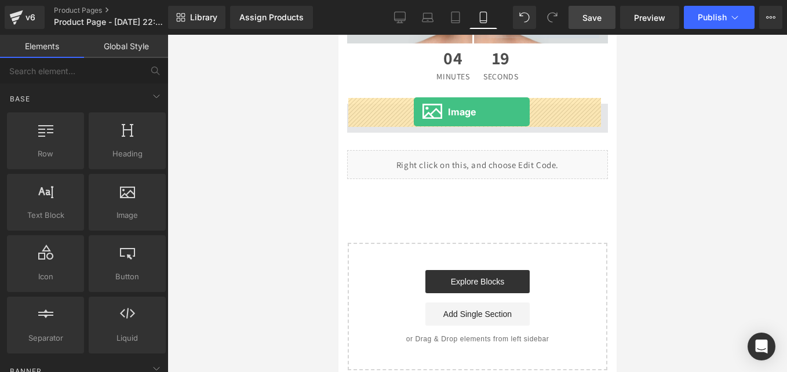
drag, startPoint x: 482, startPoint y: 232, endPoint x: 413, endPoint y: 111, distance: 138.9
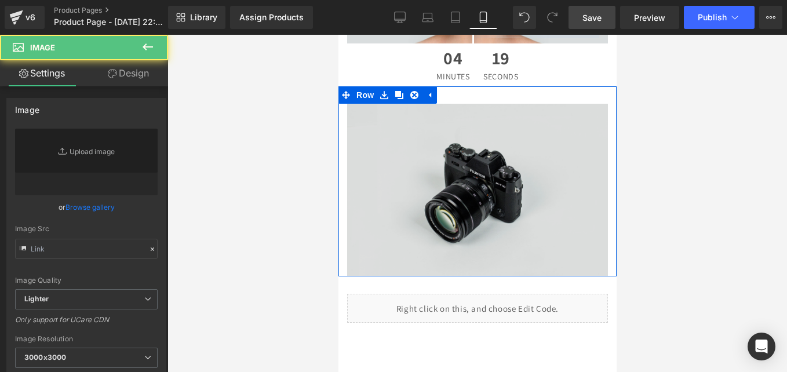
type input "//[DOMAIN_NAME][URL]"
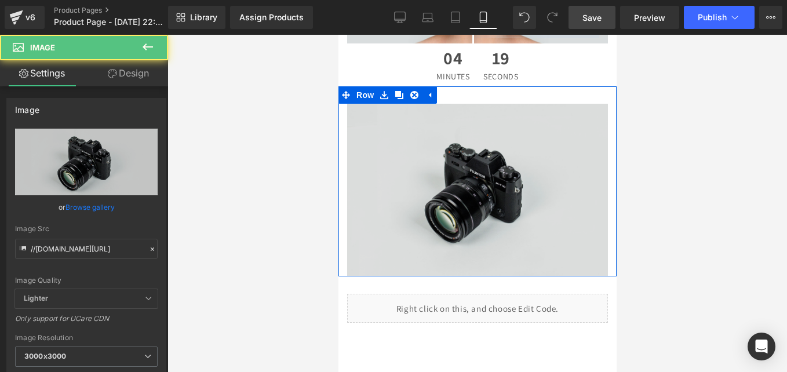
scroll to position [157, 0]
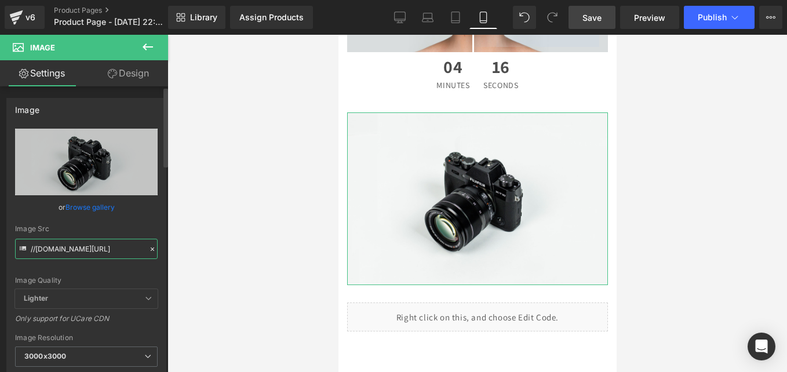
click at [94, 249] on input "//[DOMAIN_NAME][URL]" at bounding box center [86, 249] width 143 height 20
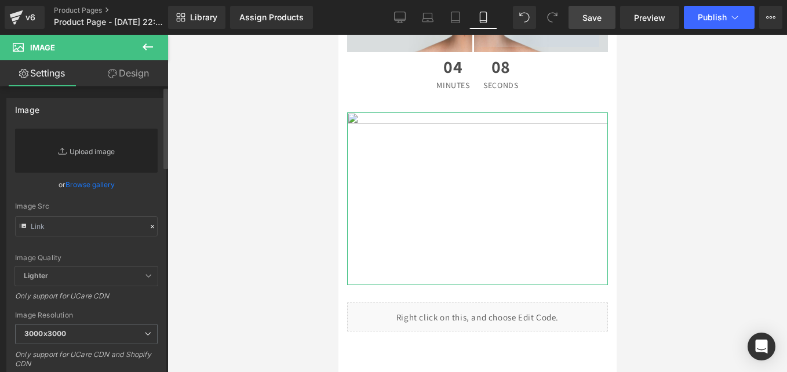
click at [74, 144] on link "Replace Image" at bounding box center [86, 151] width 143 height 44
click at [48, 231] on input "text" at bounding box center [86, 226] width 143 height 20
paste input "[URL][DOMAIN_NAME]"
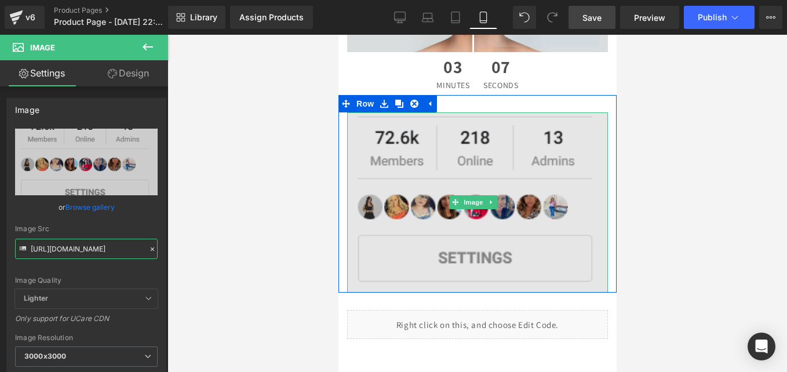
type input "[URL][DOMAIN_NAME]"
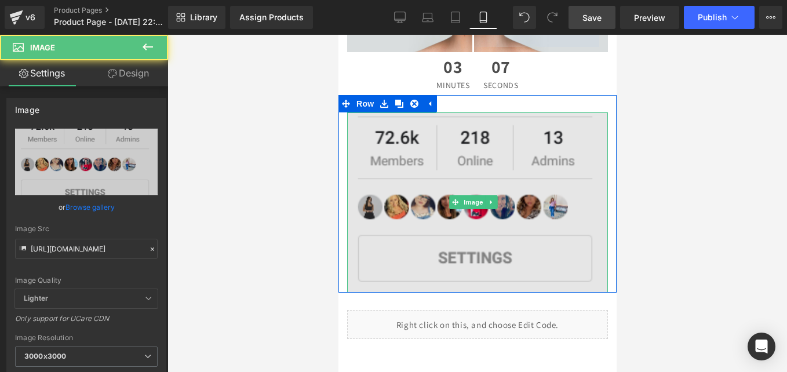
click at [450, 114] on img at bounding box center [476, 202] width 261 height 180
click at [444, 120] on img at bounding box center [476, 202] width 261 height 180
click at [418, 253] on img at bounding box center [476, 202] width 261 height 180
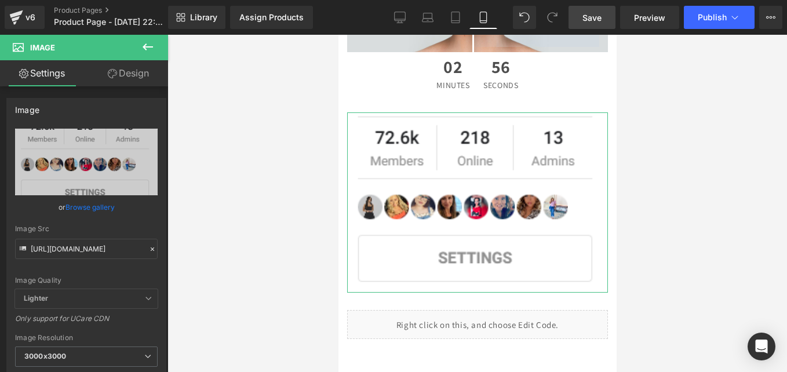
click at [126, 79] on link "Design" at bounding box center [128, 73] width 84 height 26
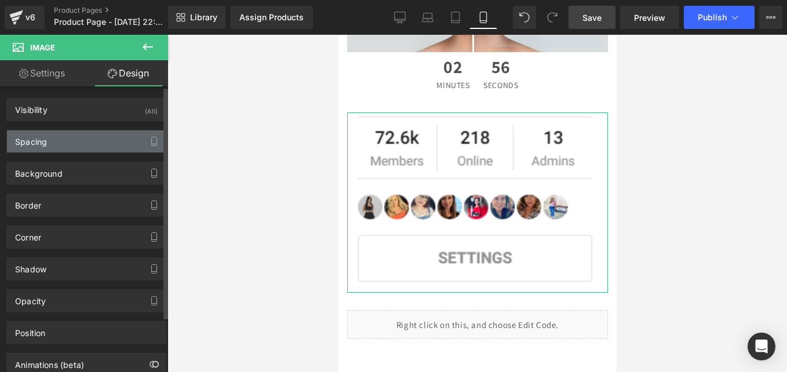
type input "0"
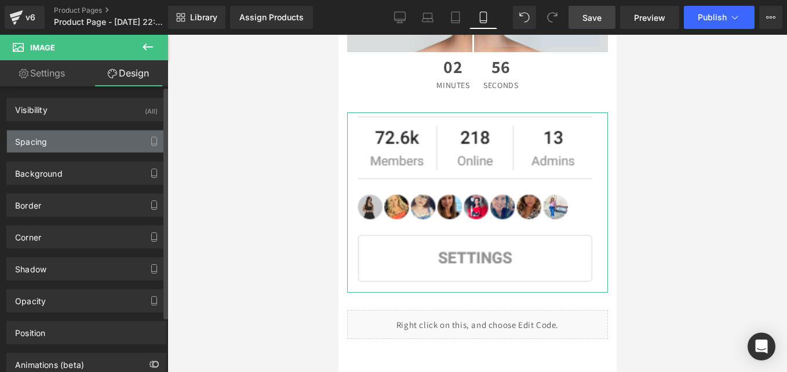
type input "0"
click at [53, 146] on div "Spacing" at bounding box center [86, 141] width 159 height 22
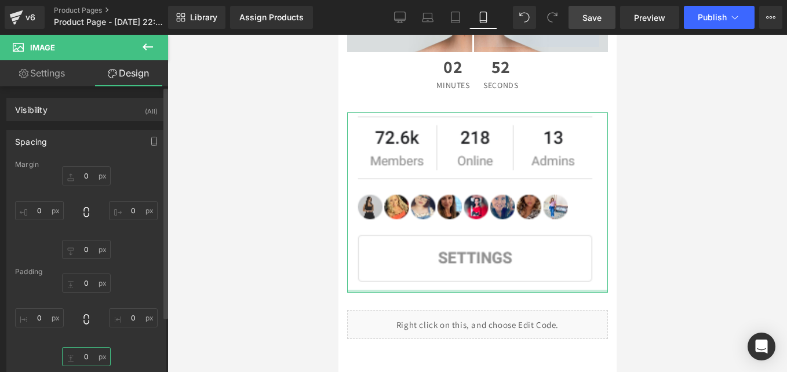
click at [90, 359] on input "0" at bounding box center [86, 356] width 49 height 19
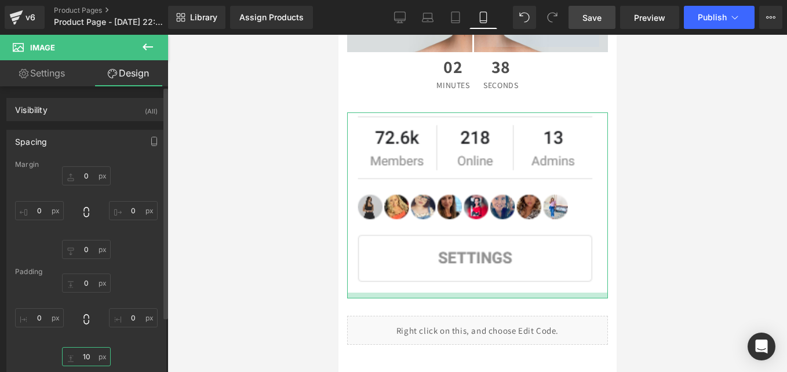
type input "1"
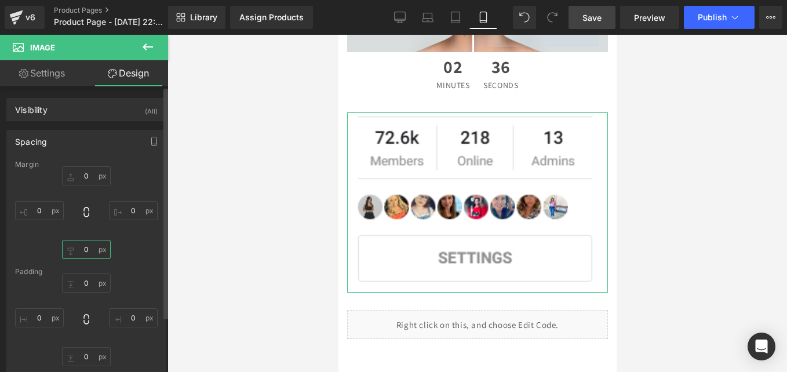
click at [84, 247] on input "0" at bounding box center [86, 249] width 49 height 19
type input "1"
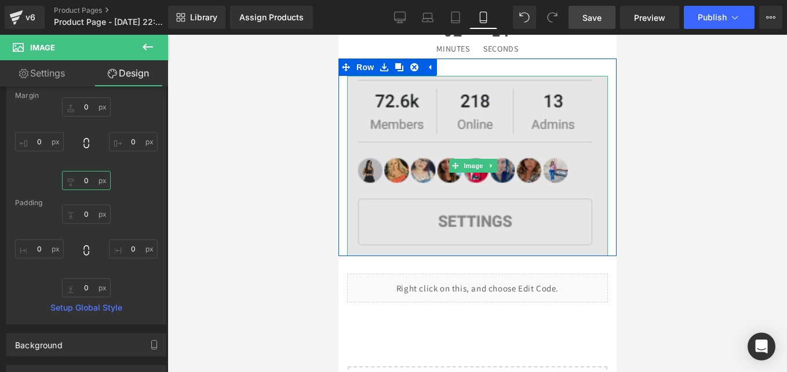
scroll to position [192, 0]
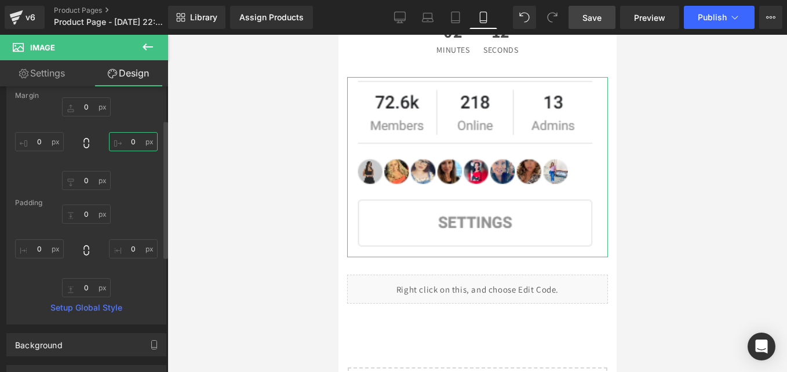
click at [132, 137] on input "0" at bounding box center [133, 141] width 49 height 19
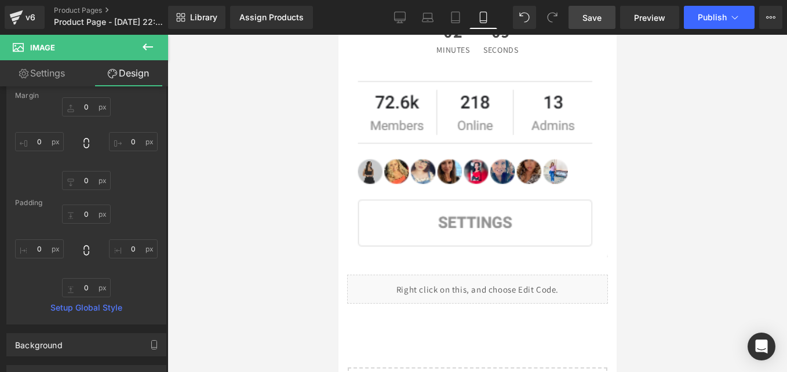
click at [151, 46] on icon at bounding box center [148, 47] width 14 height 14
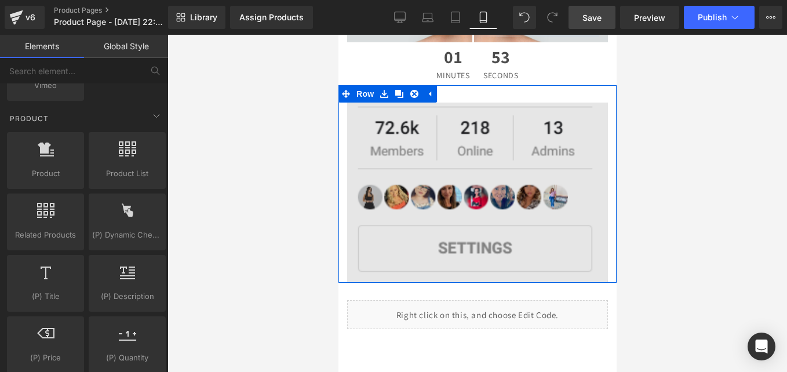
scroll to position [166, 0]
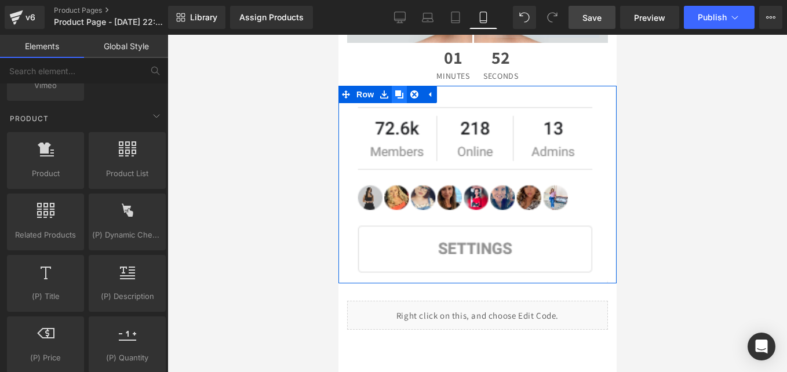
click at [397, 92] on icon at bounding box center [399, 94] width 8 height 8
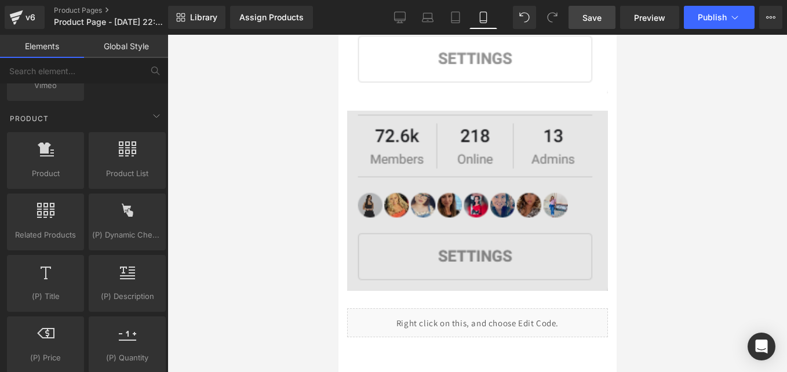
scroll to position [358, 0]
click at [475, 146] on img at bounding box center [476, 200] width 261 height 180
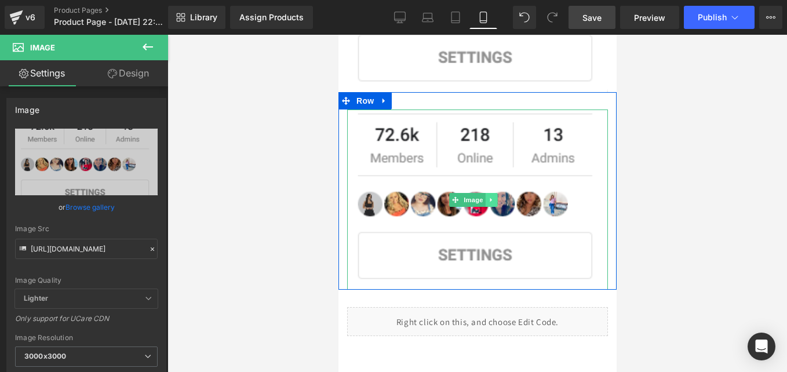
click at [491, 196] on icon at bounding box center [490, 199] width 6 height 7
click at [498, 196] on icon at bounding box center [496, 199] width 6 height 6
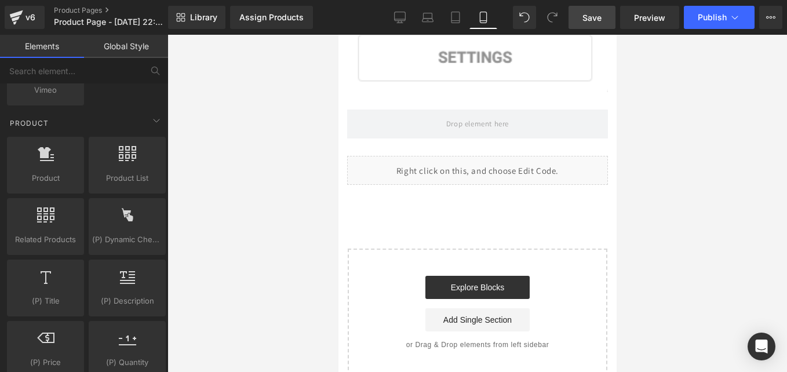
scroll to position [968, 0]
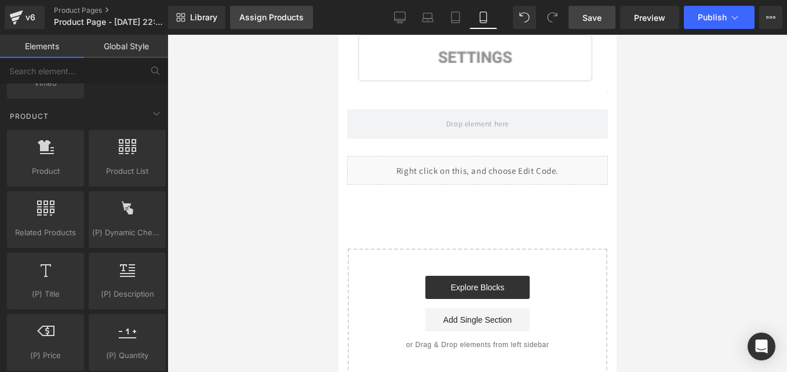
click at [256, 13] on div "Assign Products" at bounding box center [271, 17] width 64 height 9
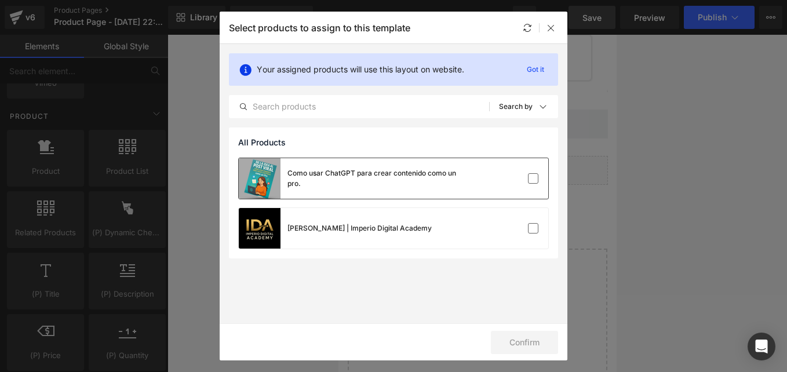
click at [484, 175] on div "Como usar ChatGPT para crear contenido como un pro." at bounding box center [393, 178] width 309 height 41
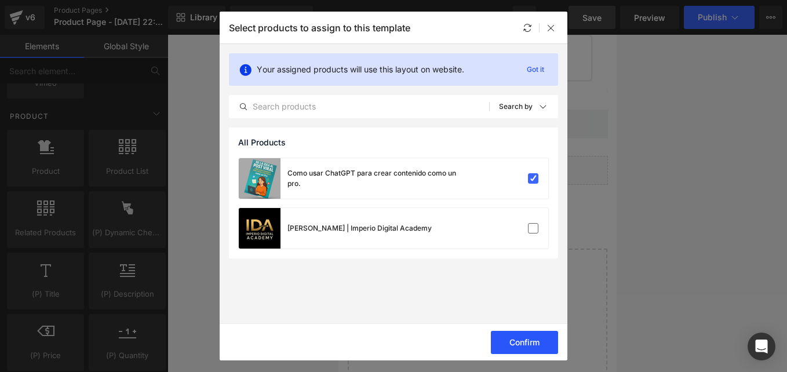
click at [528, 342] on button "Confirm" at bounding box center [524, 342] width 67 height 23
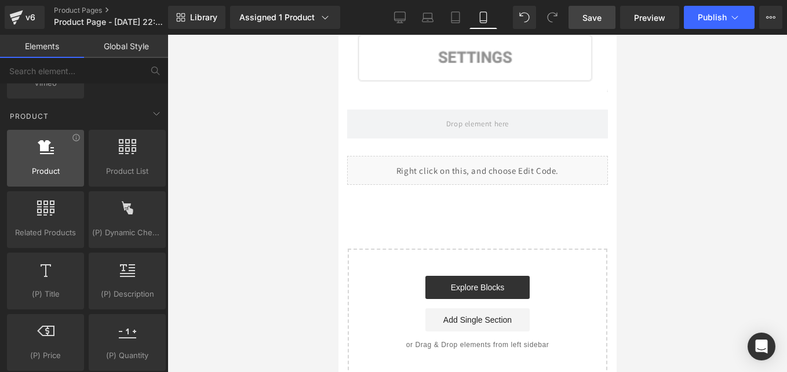
click at [40, 166] on span "Product" at bounding box center [45, 171] width 70 height 12
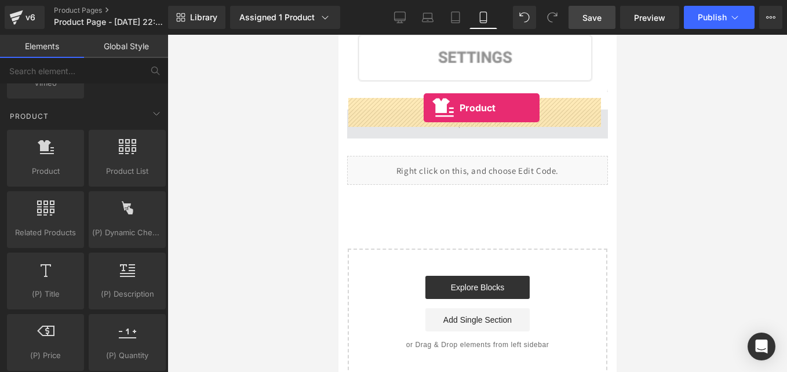
drag, startPoint x: 386, startPoint y: 196, endPoint x: 423, endPoint y: 108, distance: 95.6
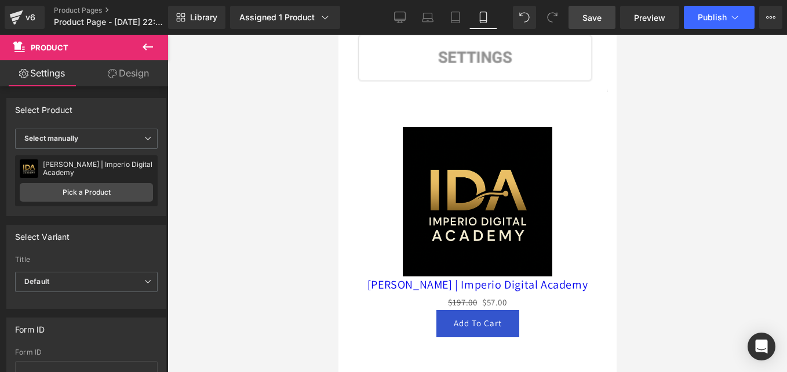
click at [301, 29] on div "Library Assigned 1 Product Product Preview Como usar ChatGPT para crear conteni…" at bounding box center [477, 17] width 619 height 35
click at [294, 24] on link "Assigned 1 Product" at bounding box center [285, 17] width 110 height 23
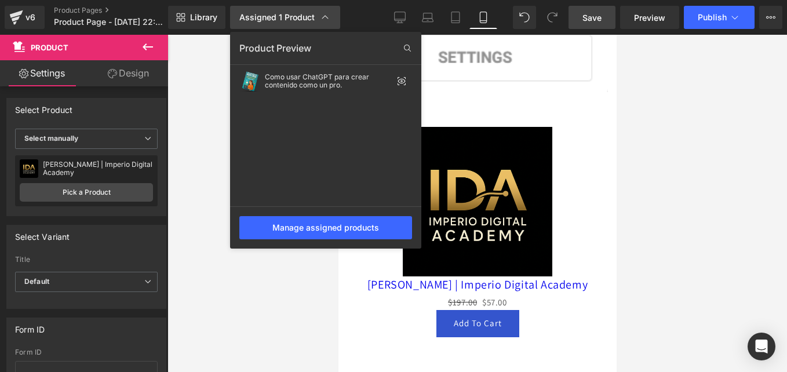
click at [299, 21] on div "Assigned 1 Product" at bounding box center [285, 18] width 92 height 12
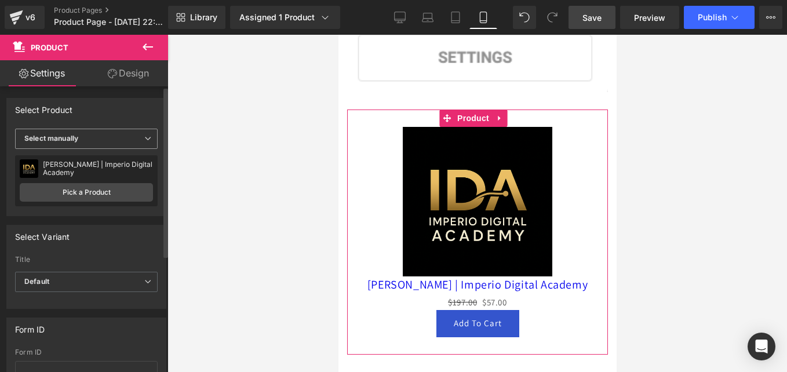
click at [78, 137] on b "Select manually" at bounding box center [51, 138] width 54 height 9
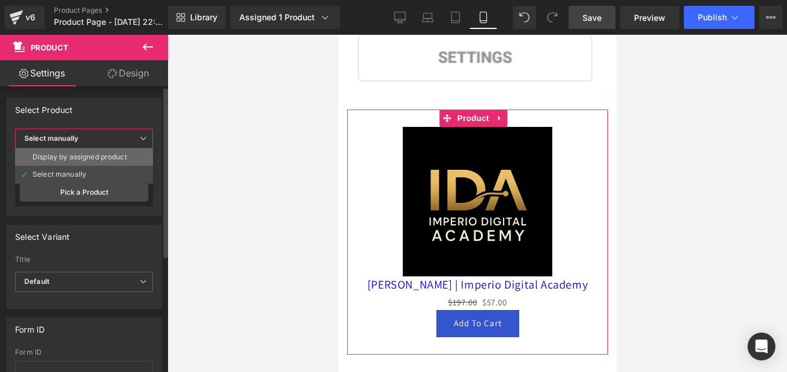
click at [83, 161] on div "Display by assigned product" at bounding box center [79, 157] width 94 height 8
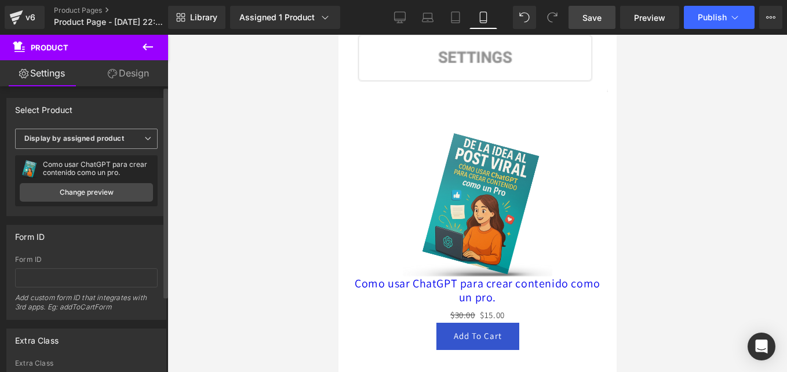
click at [110, 143] on span "Display by assigned product" at bounding box center [86, 139] width 143 height 20
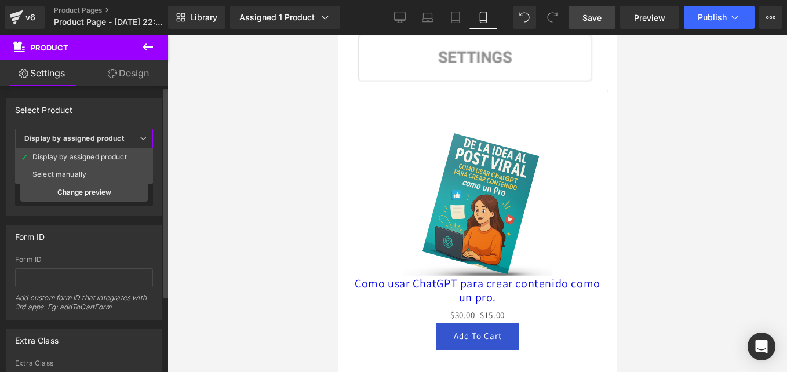
click at [78, 133] on span "Display by assigned product" at bounding box center [84, 139] width 138 height 20
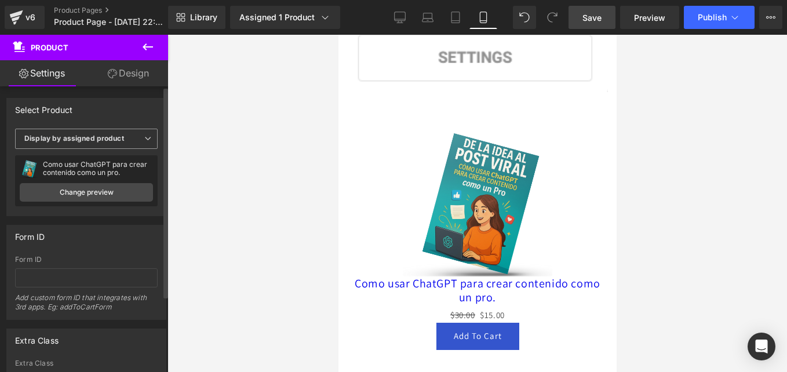
click at [79, 141] on b "Display by assigned product" at bounding box center [74, 138] width 100 height 9
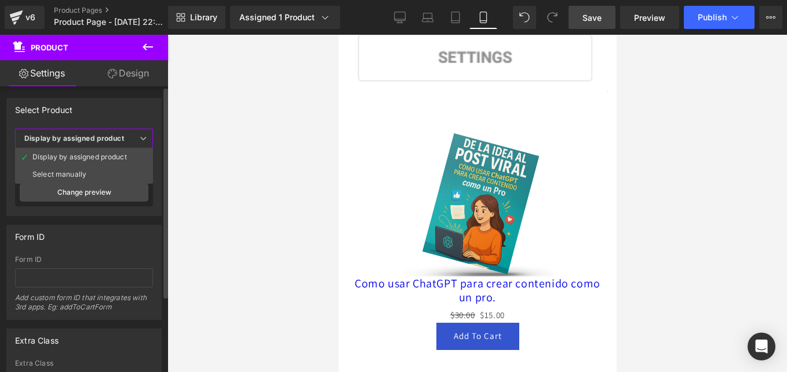
click at [93, 134] on b "Display by assigned product" at bounding box center [74, 138] width 100 height 9
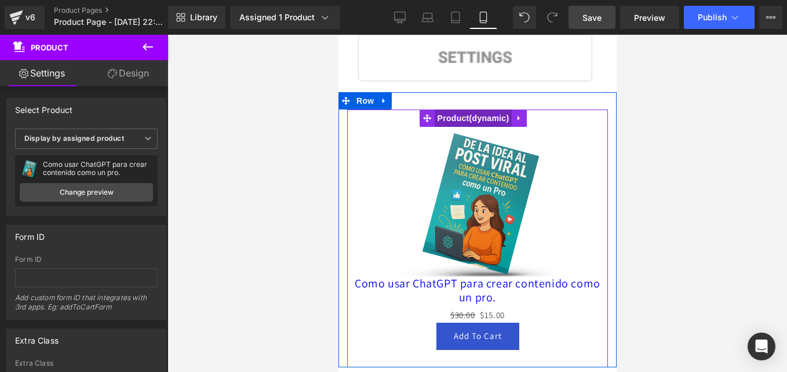
click at [464, 111] on span "Product" at bounding box center [473, 118] width 78 height 17
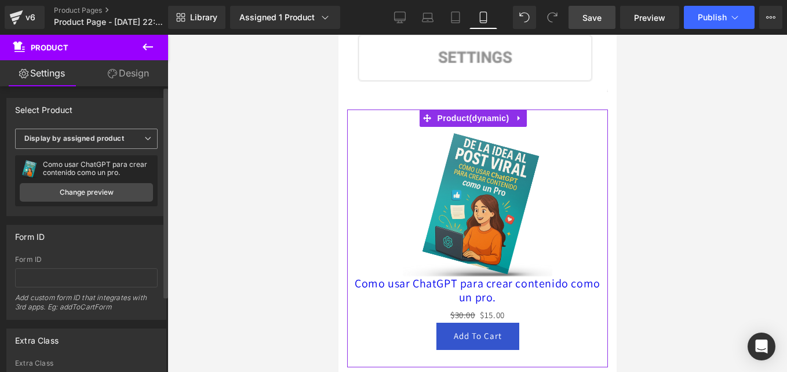
click at [116, 144] on span "Display by assigned product" at bounding box center [86, 139] width 143 height 20
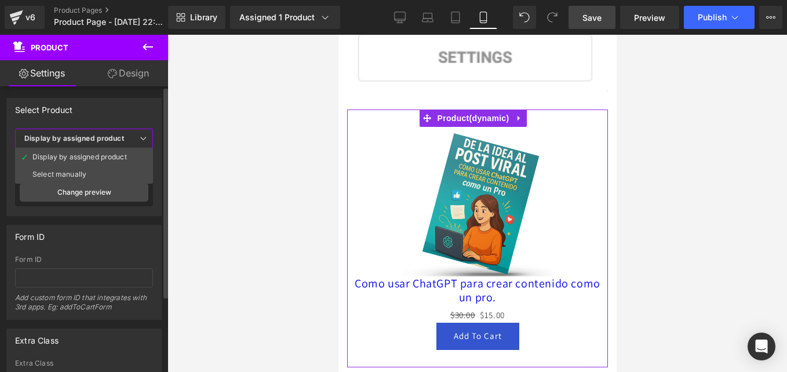
click at [103, 132] on span "Display by assigned product" at bounding box center [84, 139] width 138 height 20
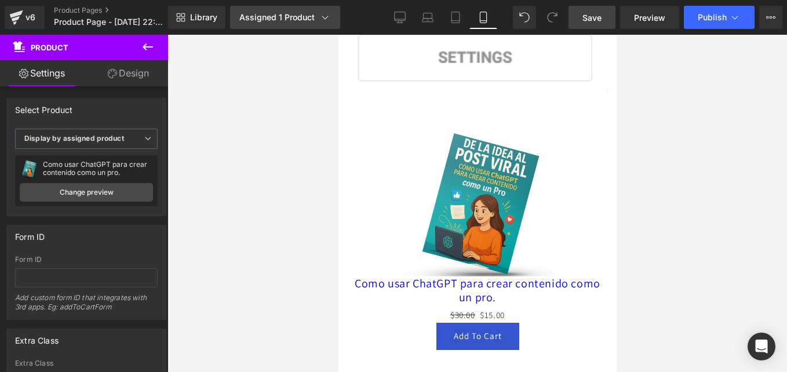
click at [278, 14] on div "Assigned 1 Product" at bounding box center [285, 18] width 92 height 12
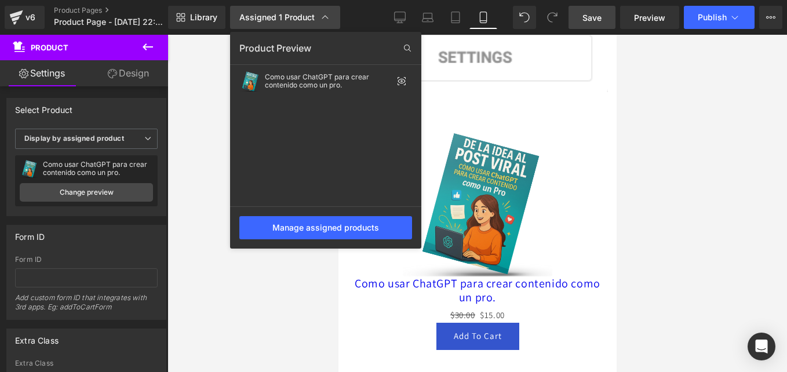
click at [316, 24] on link "Assigned 1 Product" at bounding box center [285, 17] width 110 height 23
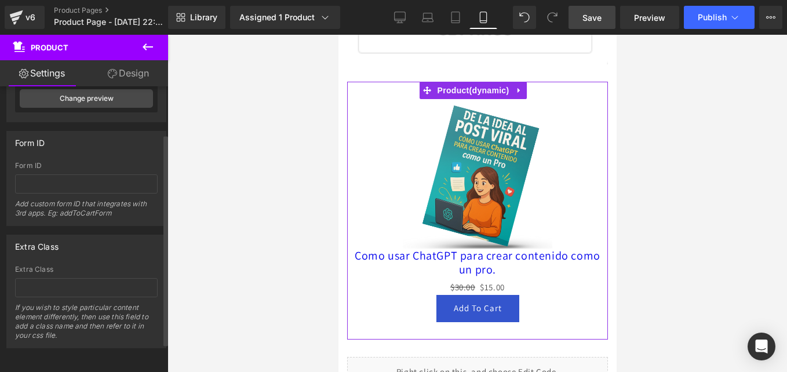
scroll to position [0, 0]
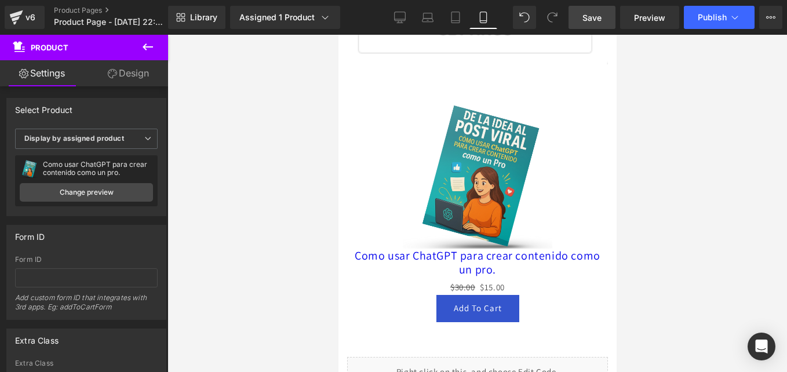
click at [152, 43] on icon at bounding box center [148, 47] width 14 height 14
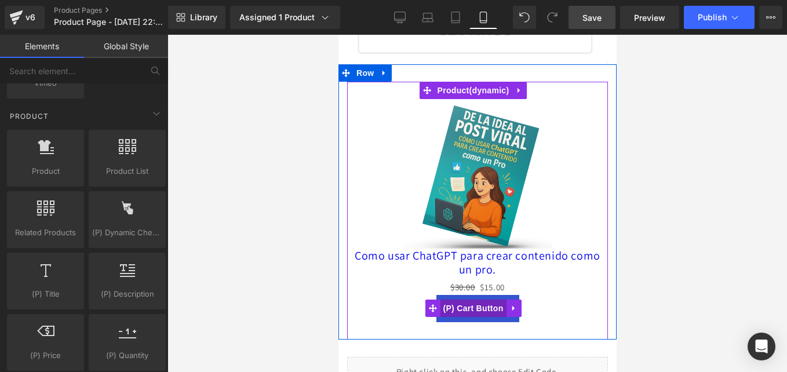
click at [479, 300] on span "(P) Cart Button" at bounding box center [472, 308] width 66 height 17
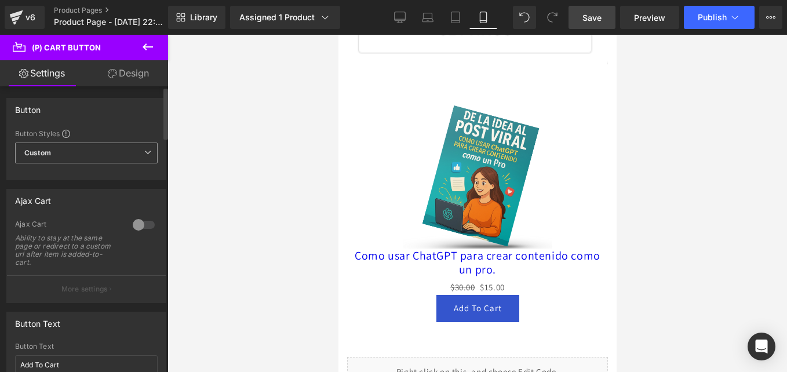
click at [79, 152] on span "Custom Setup Global Style" at bounding box center [86, 153] width 143 height 21
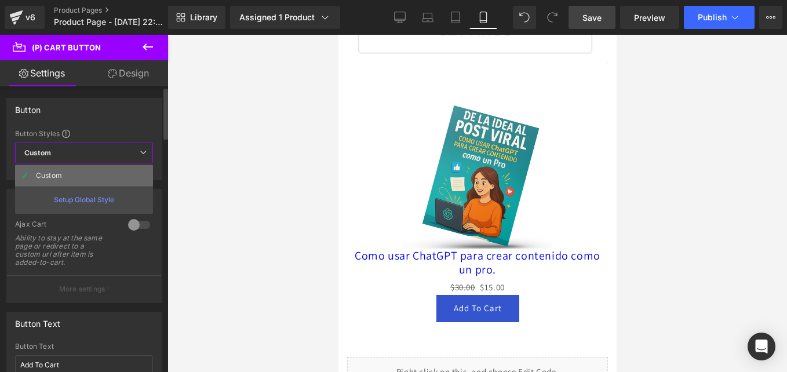
click at [57, 174] on div "Custom" at bounding box center [58, 176] width 45 height 8
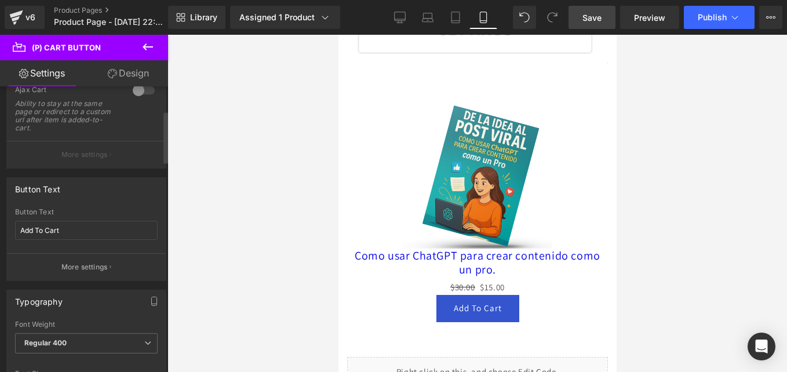
scroll to position [133, 0]
drag, startPoint x: 89, startPoint y: 236, endPoint x: -2, endPoint y: 243, distance: 91.3
click at [0, 243] on html "(P) Cart Button You are previewing how the will restyle your page. You can not …" at bounding box center [393, 186] width 787 height 372
click at [115, 206] on div "Button Text Quiero mi manual ahora Button Text Quiero mi manual ahora More sett…" at bounding box center [86, 231] width 160 height 104
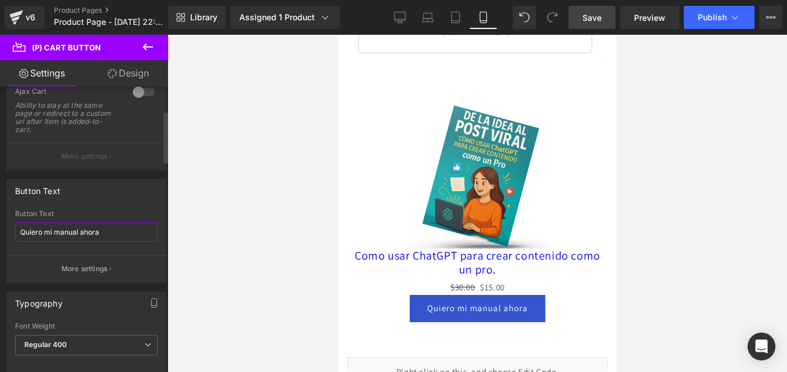
drag, startPoint x: 108, startPoint y: 235, endPoint x: 0, endPoint y: 235, distance: 107.8
click at [0, 235] on html "(P) Cart Button You are previewing how the will restyle your page. You can not …" at bounding box center [393, 186] width 787 height 372
type input "Q"
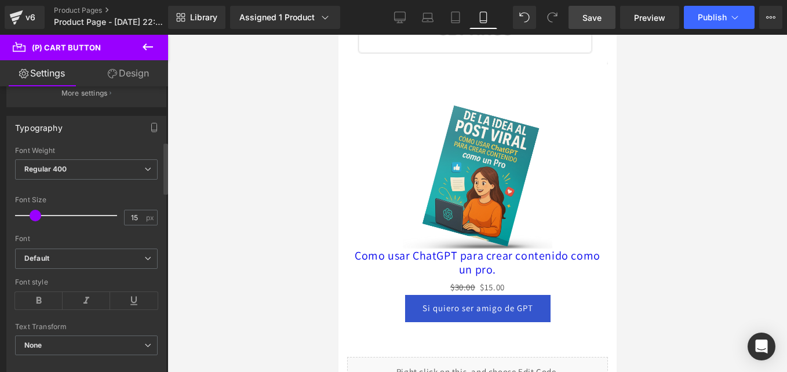
scroll to position [325, 0]
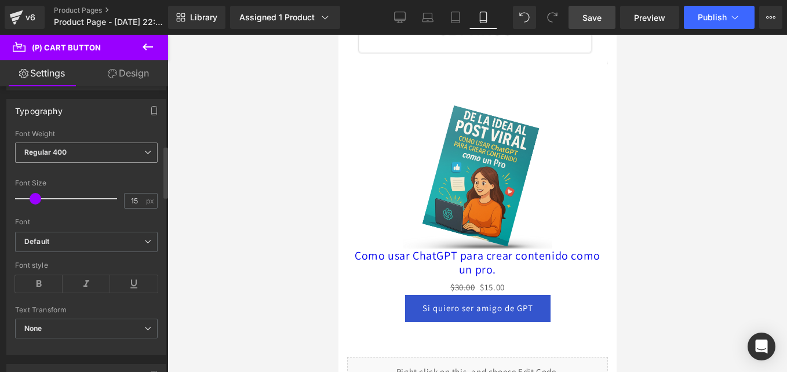
type input "Si quiero ser amigo de GPT"
drag, startPoint x: 43, startPoint y: 155, endPoint x: 77, endPoint y: 161, distance: 34.1
click at [77, 161] on span "Regular 400" at bounding box center [86, 153] width 143 height 20
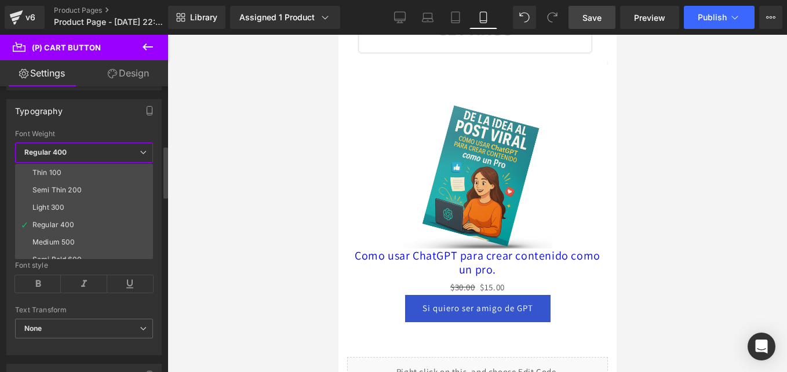
click at [77, 161] on span "Regular 400" at bounding box center [84, 153] width 138 height 20
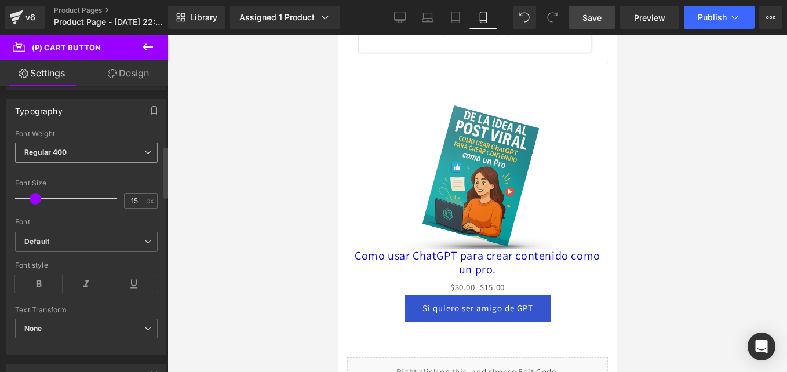
click at [72, 158] on span "Regular 400" at bounding box center [86, 153] width 143 height 20
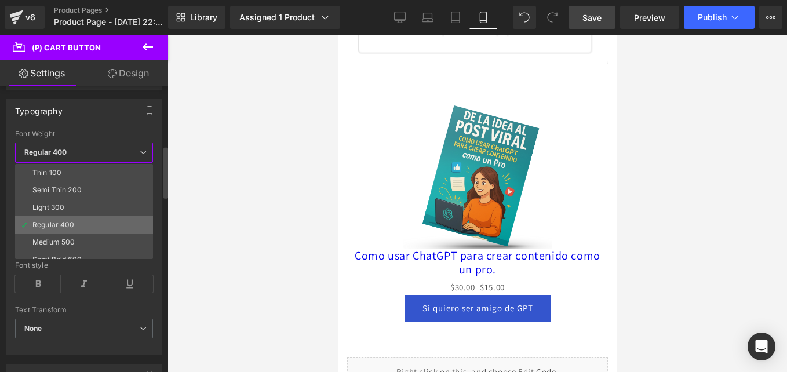
scroll to position [96, 0]
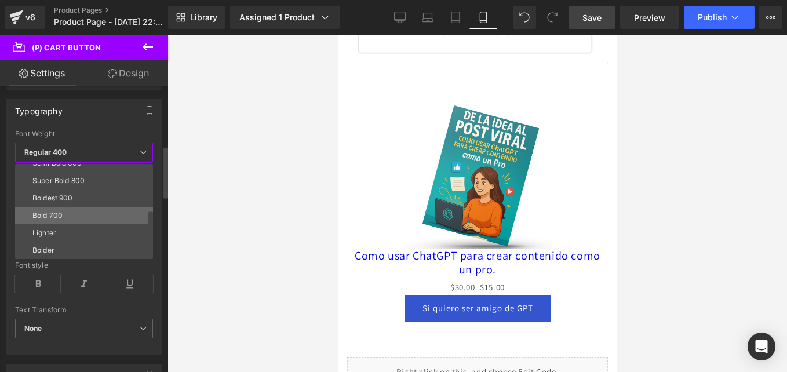
click at [65, 220] on li "Bold 700" at bounding box center [86, 215] width 143 height 17
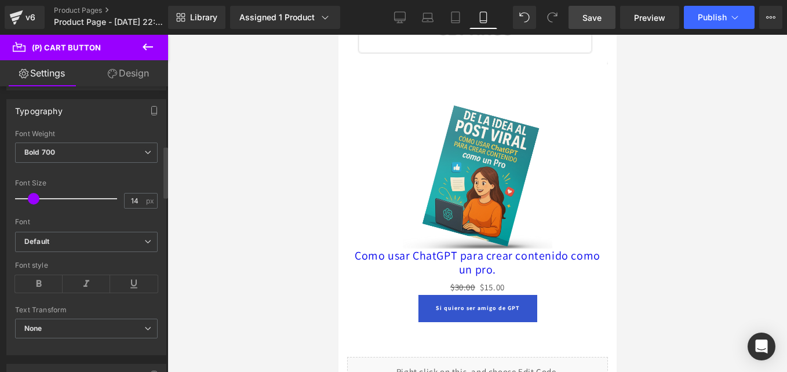
type input "16"
click at [36, 198] on span at bounding box center [37, 199] width 12 height 12
click at [80, 245] on b "Default" at bounding box center [84, 242] width 120 height 10
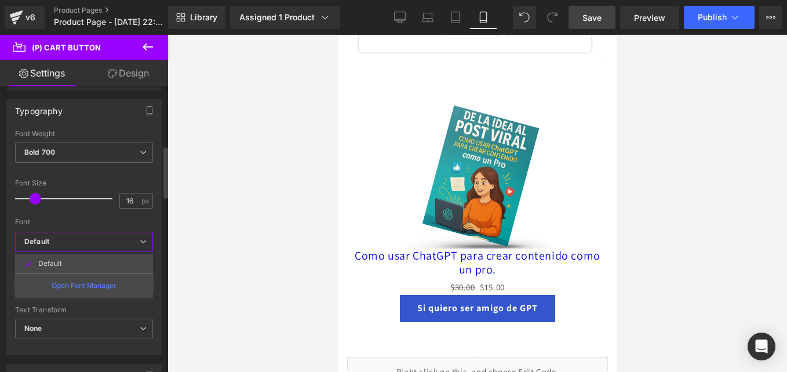
click at [76, 238] on b "Default" at bounding box center [81, 242] width 115 height 10
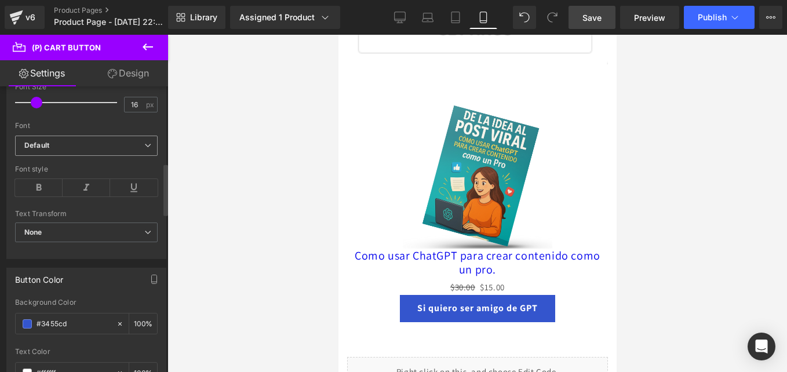
scroll to position [422, 0]
click at [95, 234] on span "None" at bounding box center [86, 232] width 143 height 20
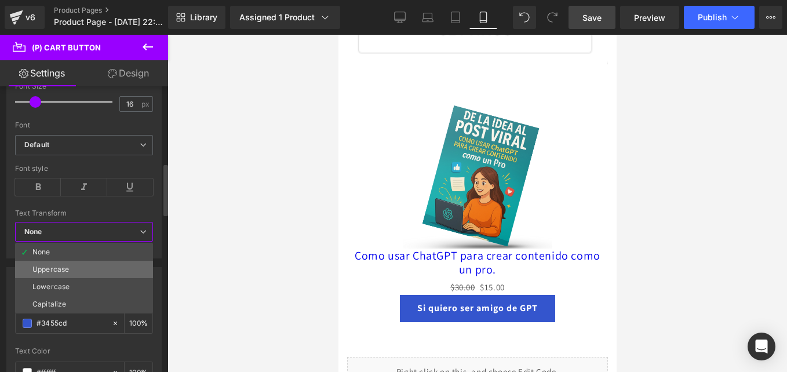
click at [70, 271] on li "Uppercase" at bounding box center [84, 269] width 138 height 17
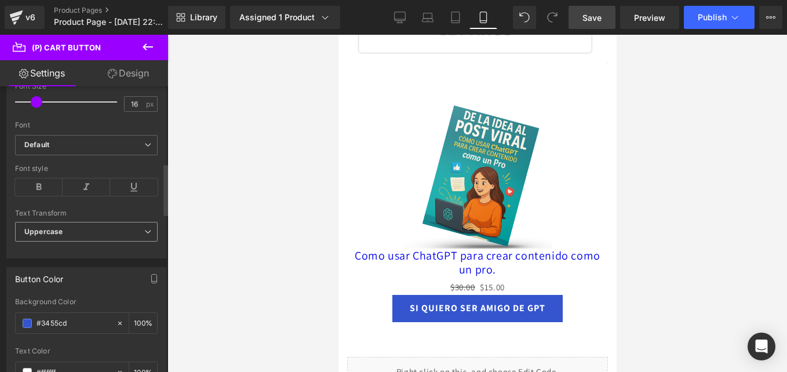
click at [86, 230] on span "Uppercase" at bounding box center [86, 232] width 143 height 20
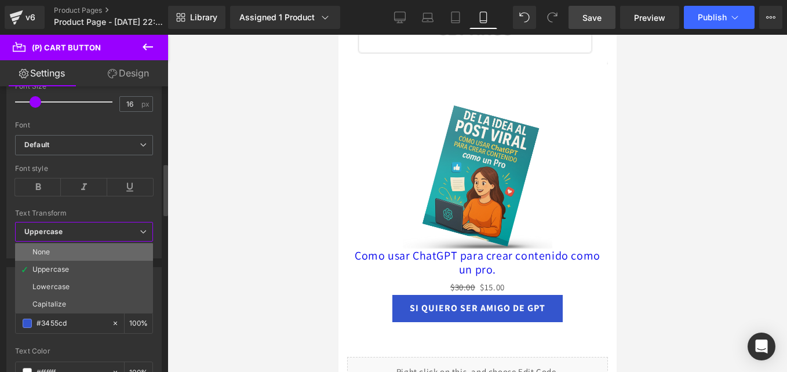
click at [71, 253] on li "None" at bounding box center [84, 251] width 138 height 17
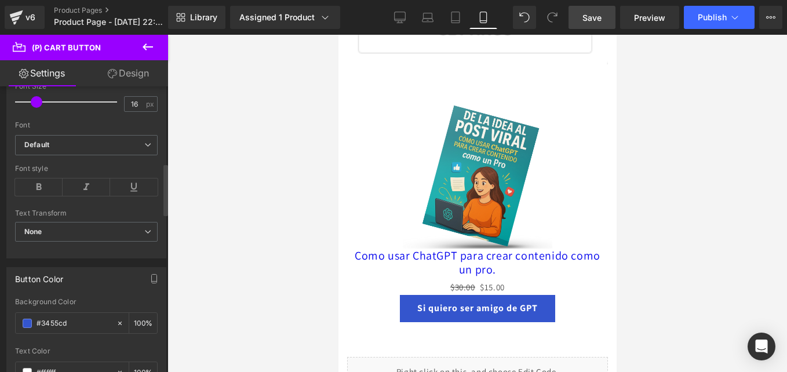
click at [90, 217] on div "Text Transform" at bounding box center [86, 213] width 143 height 8
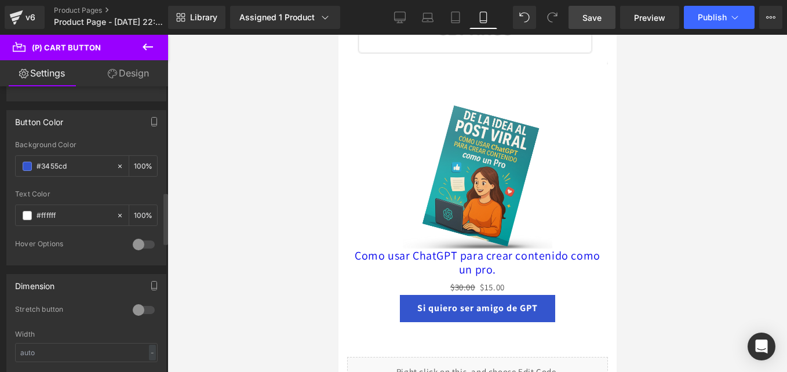
scroll to position [581, 0]
click at [27, 163] on span at bounding box center [27, 164] width 9 height 9
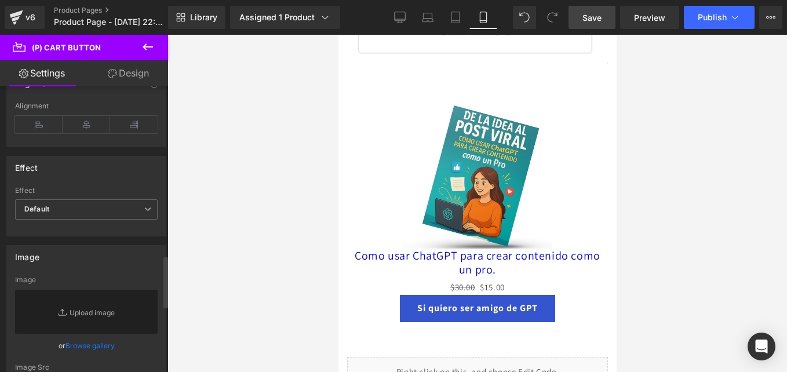
scroll to position [938, 0]
click at [133, 73] on link "Design" at bounding box center [128, 73] width 84 height 26
click at [0, 0] on div "Spacing" at bounding box center [0, 0] width 0 height 0
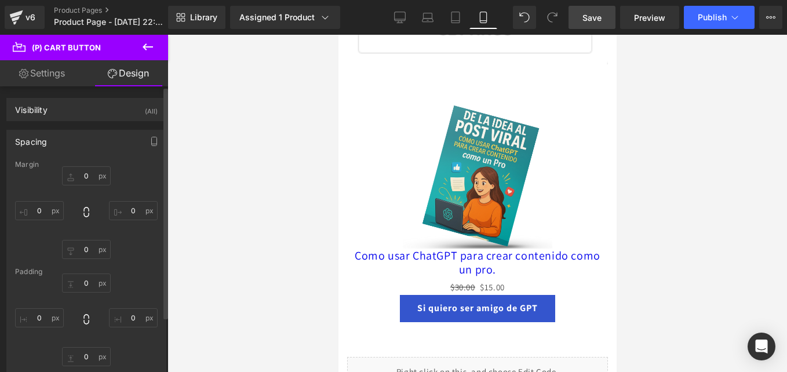
type input "0"
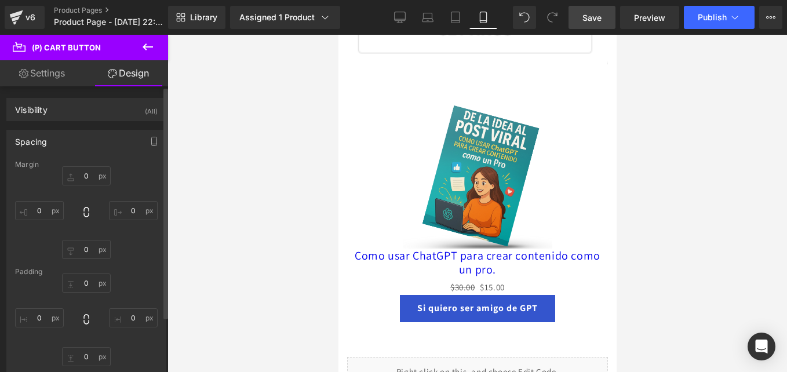
type input "30"
type input "0"
type input "30"
click at [88, 173] on input "0" at bounding box center [86, 175] width 49 height 19
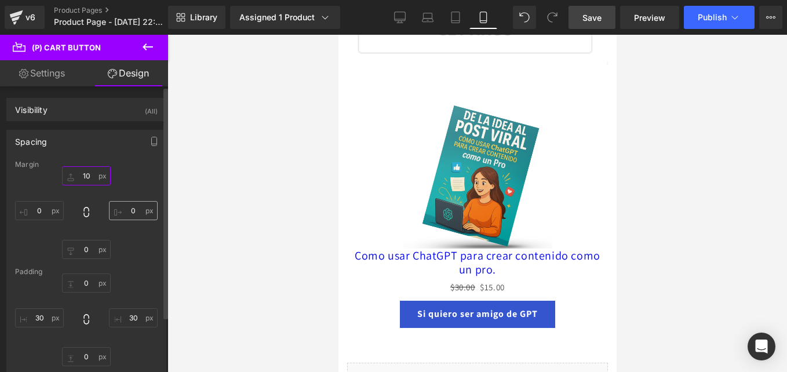
type input "1"
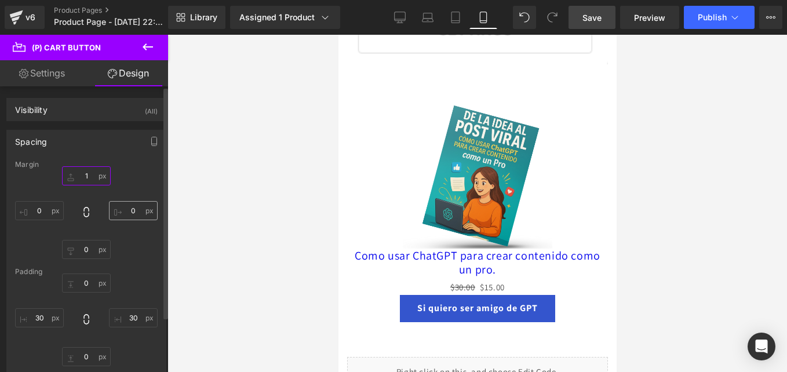
type input "10"
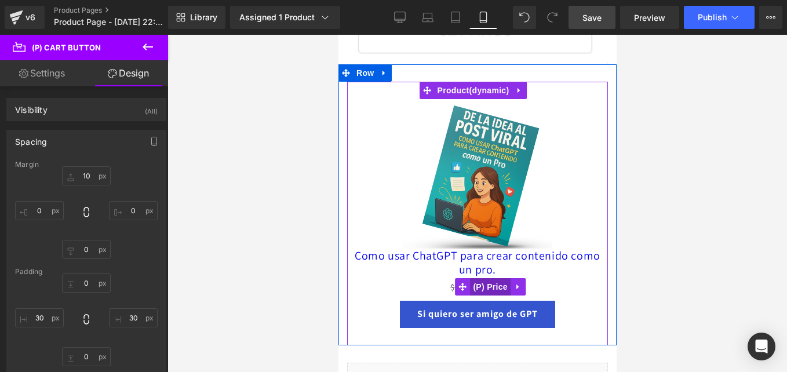
click at [484, 278] on span "(P) Price" at bounding box center [489, 286] width 41 height 17
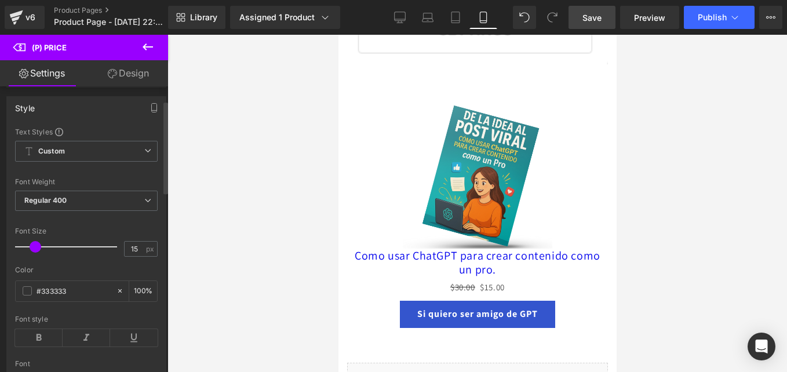
scroll to position [0, 0]
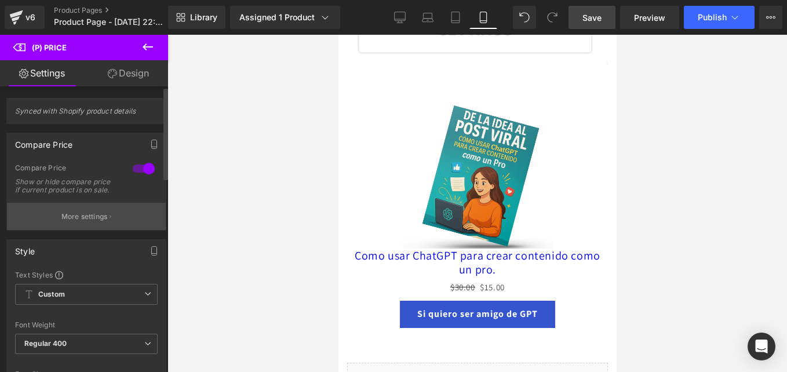
click at [71, 222] on p "More settings" at bounding box center [84, 216] width 46 height 10
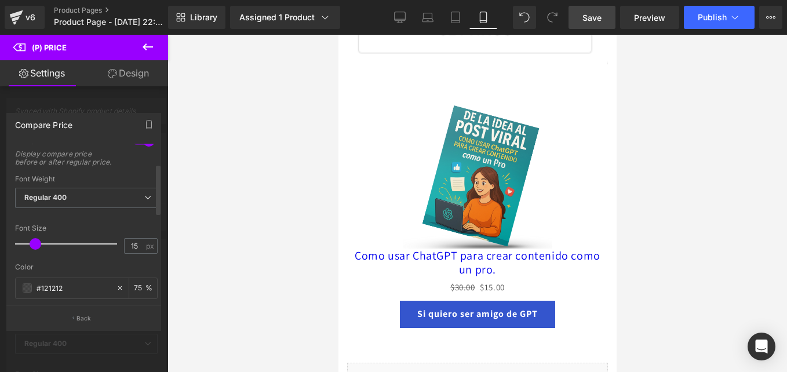
scroll to position [61, 0]
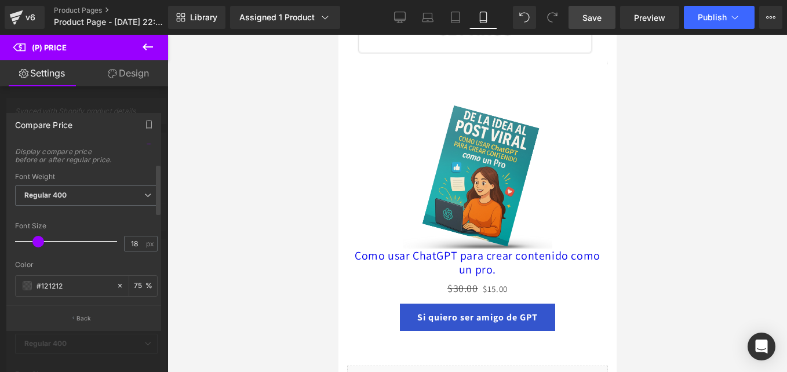
type input "19"
click at [37, 247] on span at bounding box center [38, 242] width 12 height 12
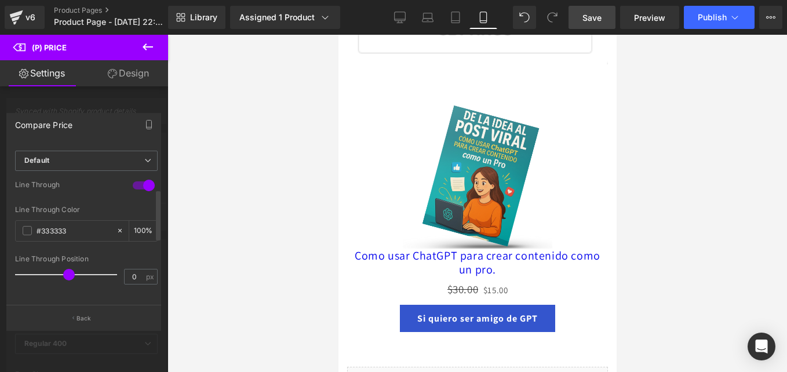
scroll to position [0, 0]
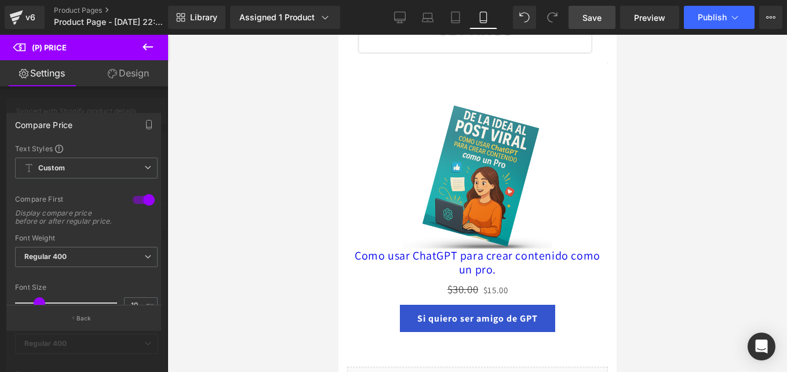
click at [150, 48] on icon at bounding box center [148, 46] width 10 height 7
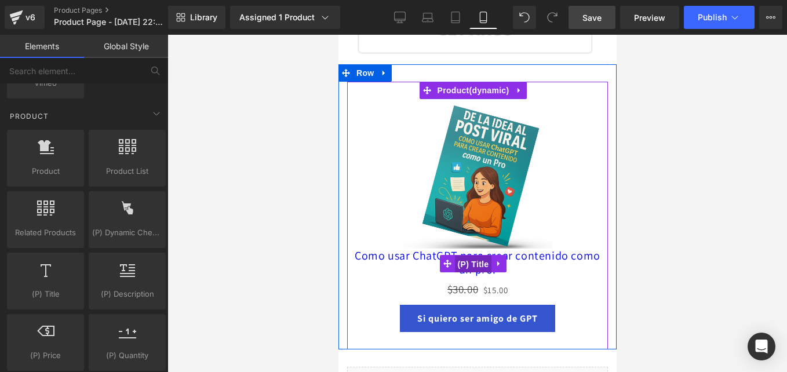
click at [475, 256] on span "(P) Title" at bounding box center [472, 264] width 37 height 17
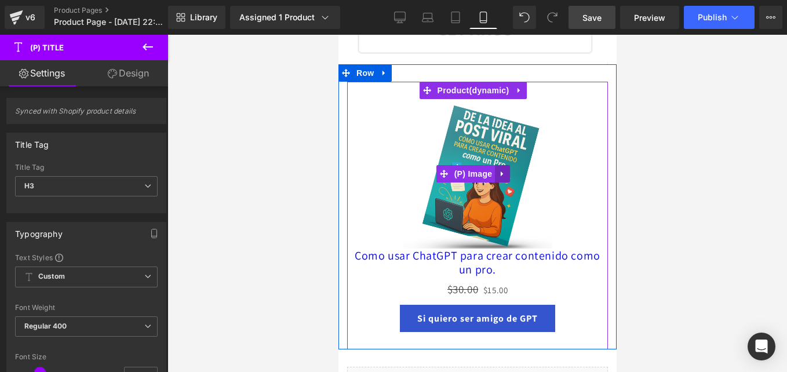
click at [499, 169] on icon at bounding box center [502, 173] width 8 height 9
click at [513, 170] on icon at bounding box center [509, 174] width 8 height 8
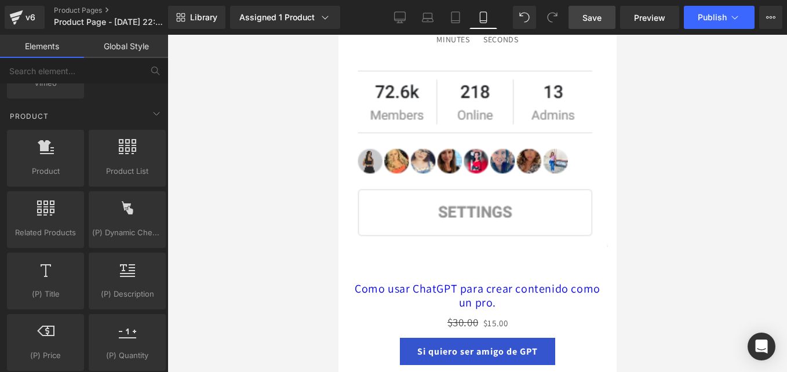
scroll to position [249, 0]
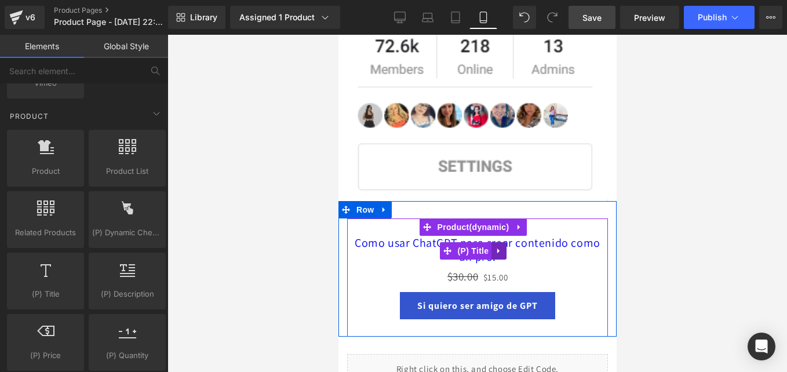
click at [501, 247] on icon at bounding box center [498, 251] width 8 height 9
click at [503, 247] on icon at bounding box center [506, 251] width 8 height 8
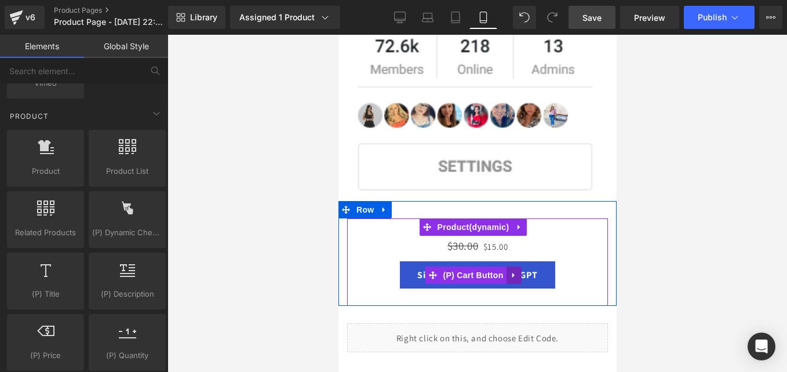
click at [509, 271] on icon at bounding box center [513, 275] width 8 height 9
click at [519, 271] on icon at bounding box center [521, 275] width 8 height 8
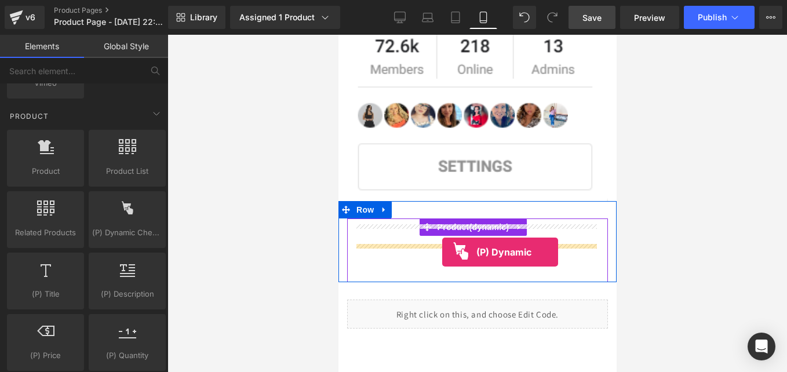
drag, startPoint x: 458, startPoint y: 250, endPoint x: 442, endPoint y: 252, distance: 16.4
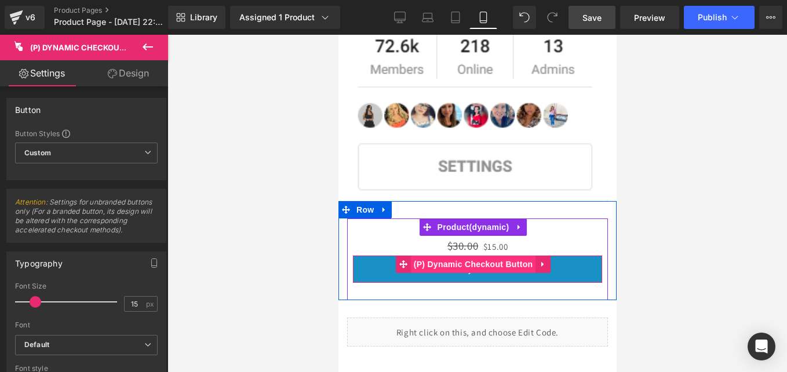
click at [469, 256] on span "(P) Dynamic Checkout Button" at bounding box center [472, 264] width 125 height 17
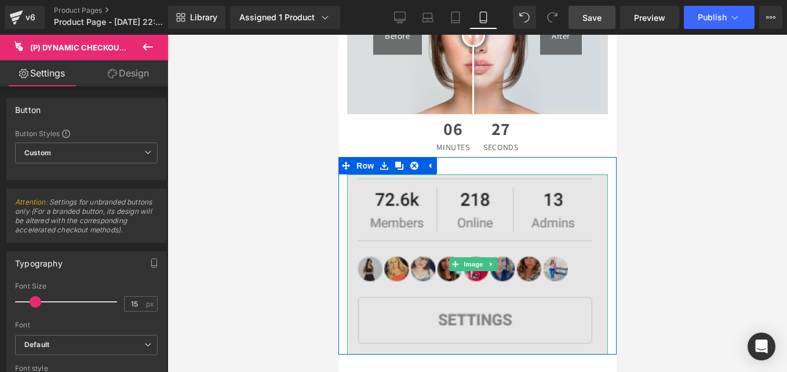
scroll to position [0, 0]
